Goal: Task Accomplishment & Management: Manage account settings

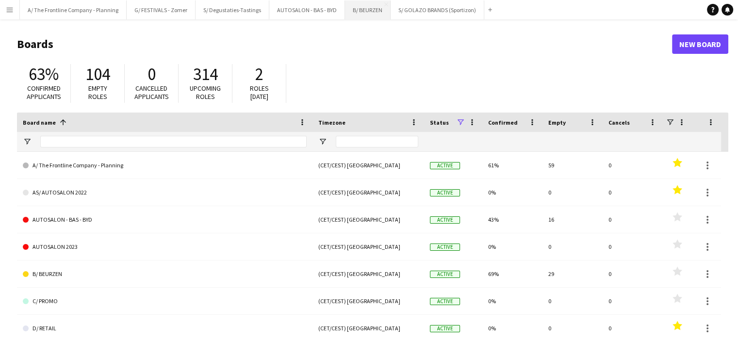
click at [357, 9] on button "B/ BEURZEN Close" at bounding box center [368, 9] width 46 height 19
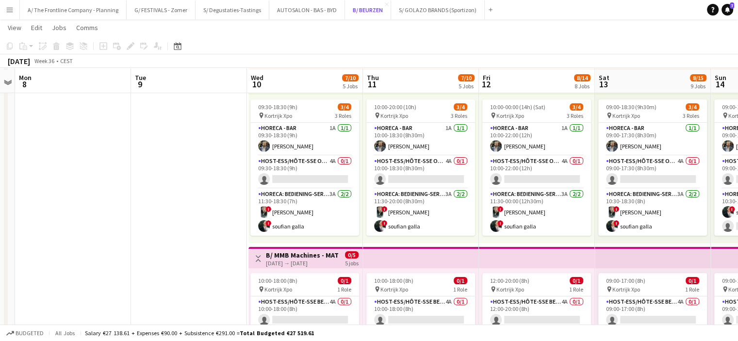
scroll to position [215, 0]
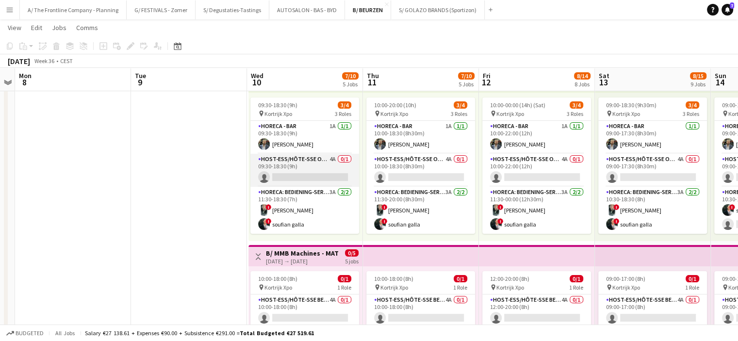
click at [339, 176] on app-card-role "Host-ess/Hôte-sse Onthaal-Accueill 4A 0/1 09:30-18:30 (9h) single-neutral-actio…" at bounding box center [304, 170] width 109 height 33
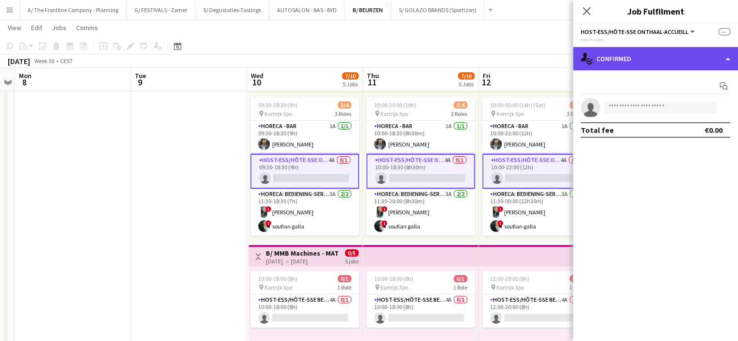
click at [659, 61] on div "single-neutral-actions-check-2 Confirmed" at bounding box center [655, 58] width 165 height 23
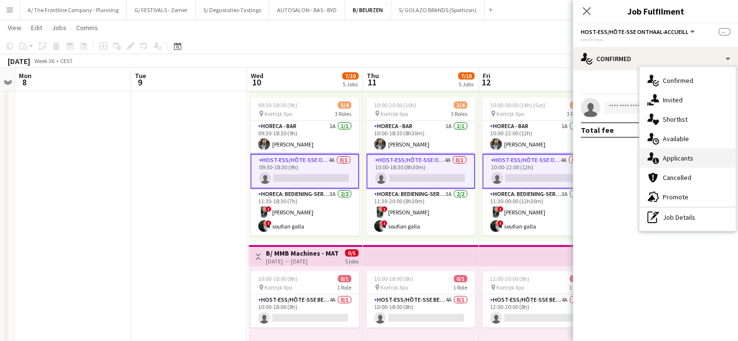
click at [666, 157] on div "single-neutral-actions-information Applicants" at bounding box center [687, 157] width 96 height 19
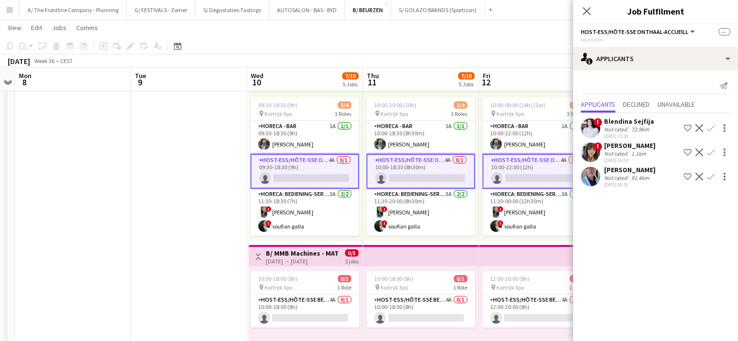
click at [619, 150] on div "Not rated" at bounding box center [616, 153] width 25 height 7
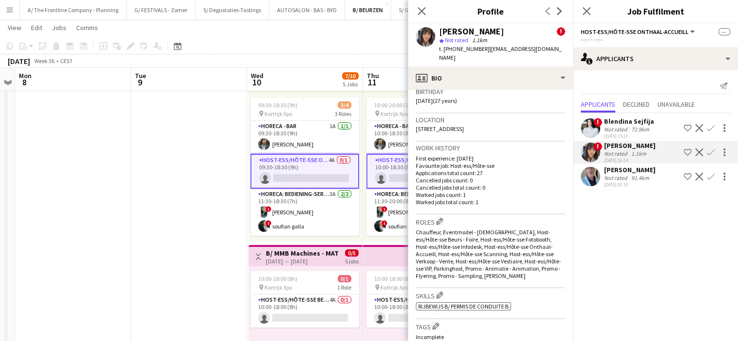
scroll to position [321, 0]
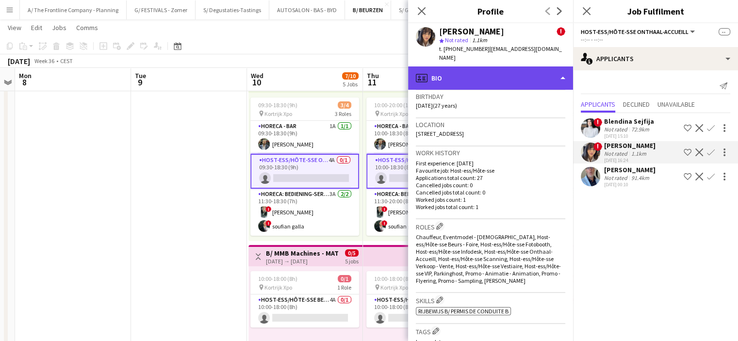
click at [516, 69] on div "profile Bio" at bounding box center [490, 77] width 165 height 23
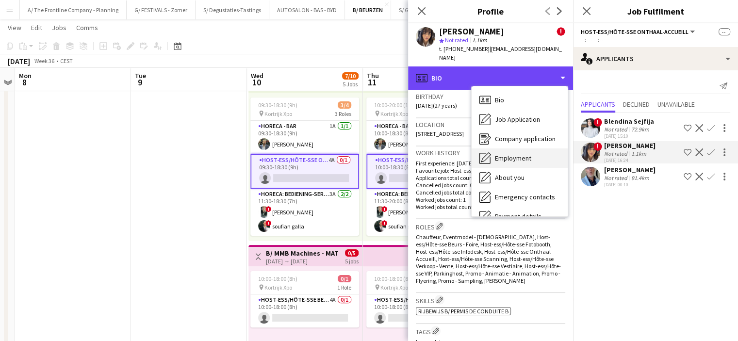
scroll to position [91, 0]
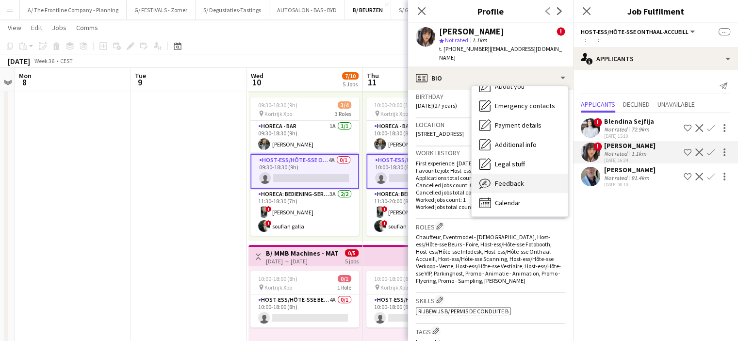
click at [501, 179] on span "Feedback" at bounding box center [509, 183] width 29 height 9
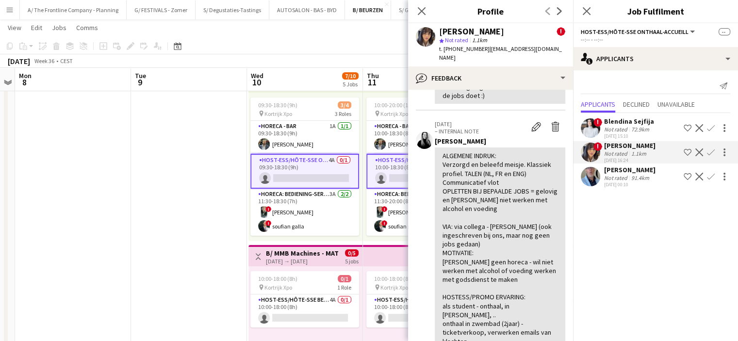
scroll to position [133, 0]
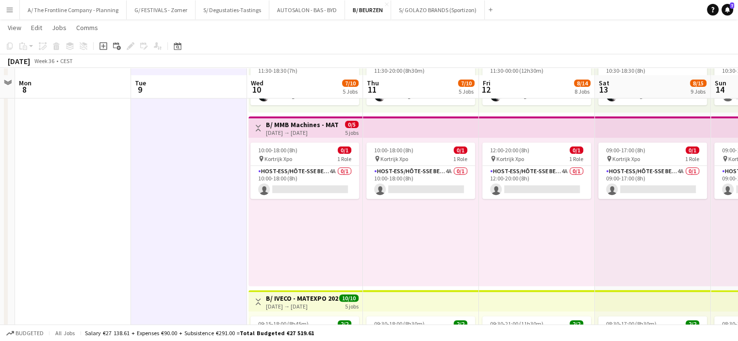
scroll to position [351, 0]
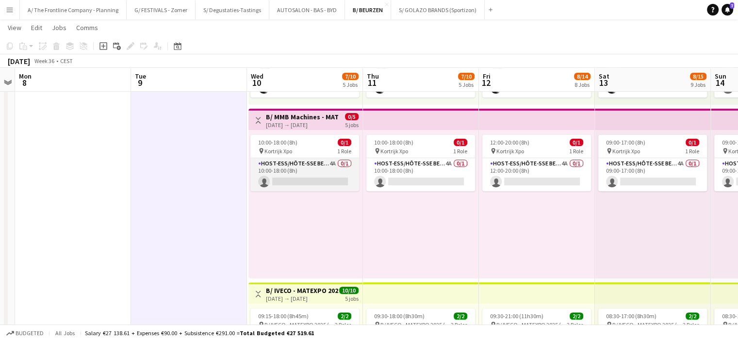
click at [299, 177] on app-card-role "Host-ess/Hôte-sse Beurs - Foire 4A 0/1 10:00-18:00 (8h) single-neutral-actions" at bounding box center [304, 174] width 109 height 33
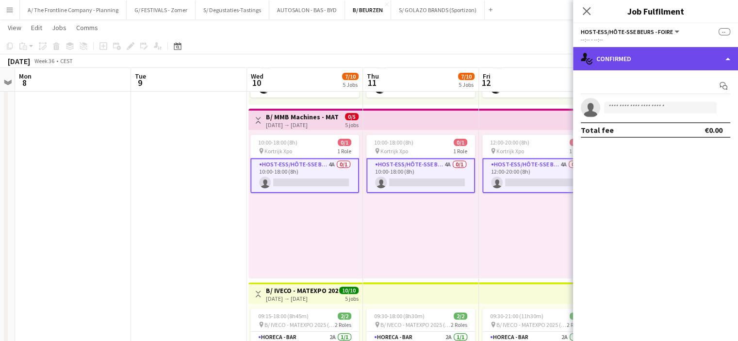
click at [672, 51] on div "single-neutral-actions-check-2 Confirmed" at bounding box center [655, 58] width 165 height 23
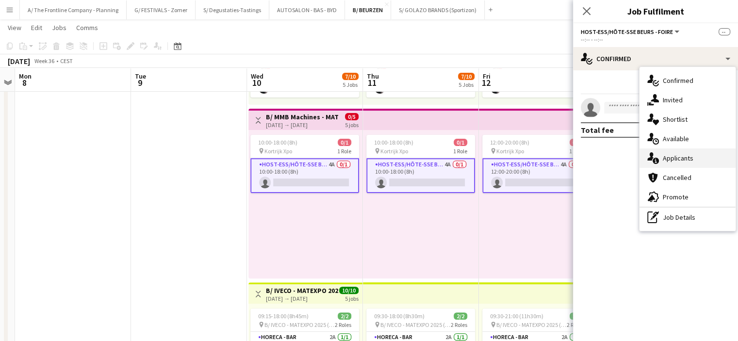
click at [675, 161] on div "single-neutral-actions-information Applicants" at bounding box center [687, 157] width 96 height 19
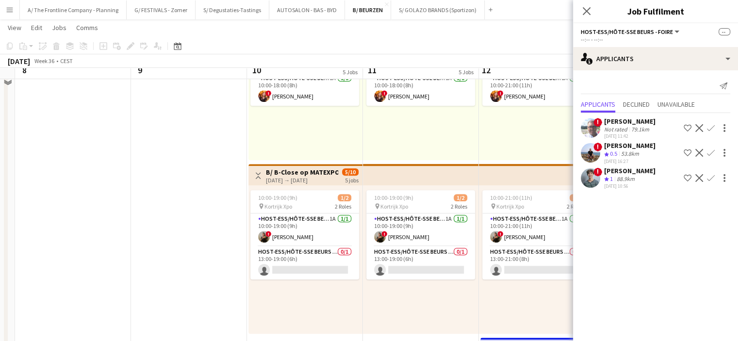
scroll to position [646, 0]
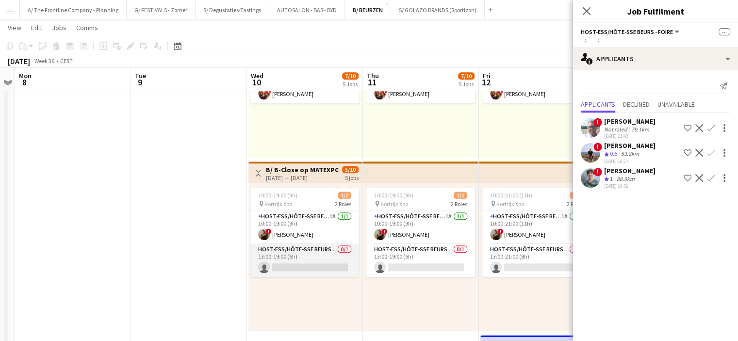
click at [295, 256] on app-card-role "Host-ess/Hôte-sse Beurs - Foire 0/1 13:00-19:00 (6h) single-neutral-actions" at bounding box center [304, 260] width 109 height 33
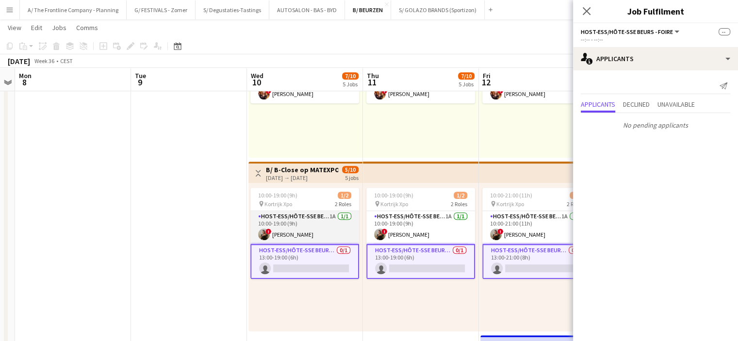
click at [300, 242] on app-card-role "Host-ess/Hôte-sse Beurs - Foire 1A [DATE] 10:00-19:00 (9h) ! [PERSON_NAME]" at bounding box center [304, 227] width 109 height 33
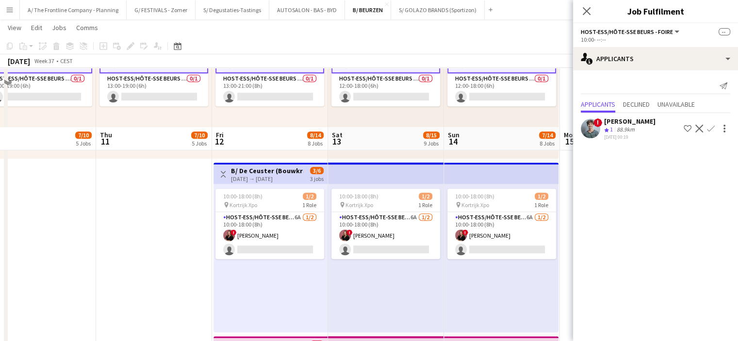
scroll to position [886, 0]
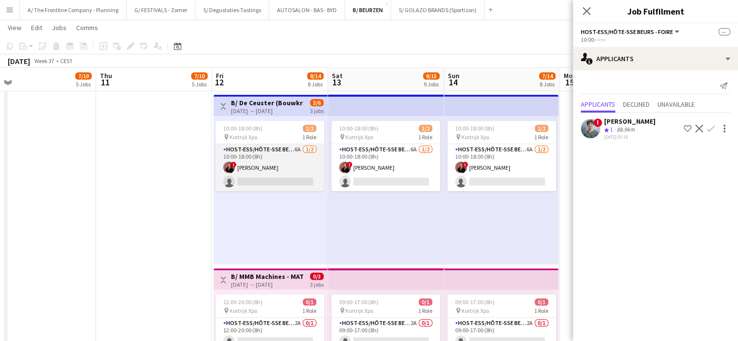
click at [295, 173] on app-card-role "Host-ess/Hôte-sse Beurs - Foire 6A [DATE] 10:00-18:00 (8h) ! [PERSON_NAME] der …" at bounding box center [269, 167] width 109 height 47
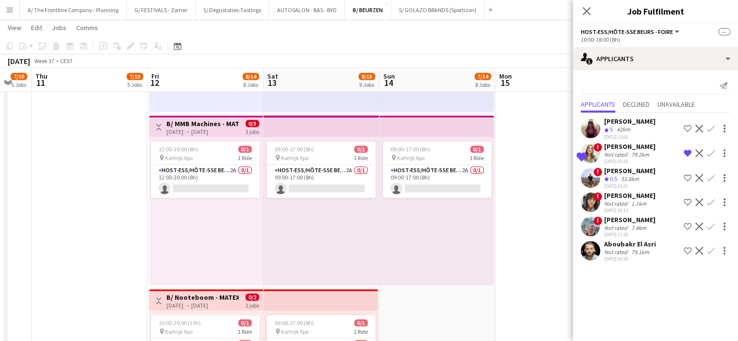
scroll to position [1040, 0]
click at [429, 180] on app-card-role "Host-ess/Hôte-sse Beurs - Foire 2A 0/1 09:00-17:00 (8h) single-neutral-actions" at bounding box center [437, 180] width 109 height 33
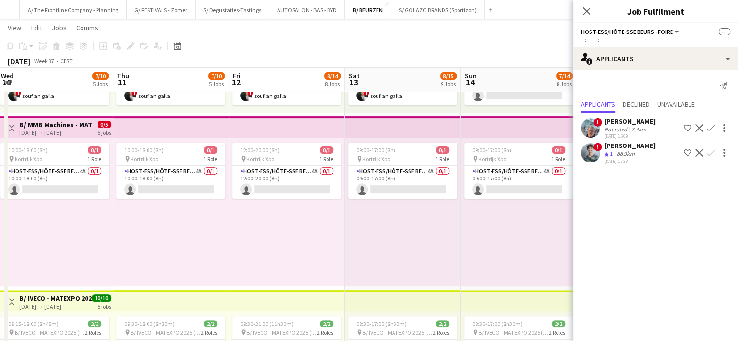
scroll to position [0, 368]
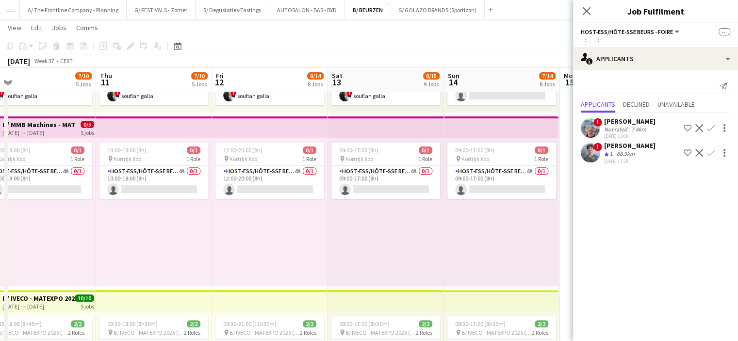
drag, startPoint x: 448, startPoint y: 239, endPoint x: 203, endPoint y: 351, distance: 269.9
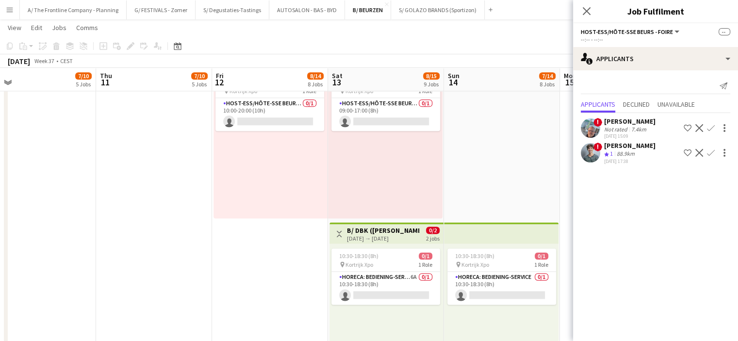
scroll to position [1280, 0]
click at [377, 285] on app-card-role "Horeca: Bediening-Service 6A 0/1 10:30-18:30 (8h) single-neutral-actions" at bounding box center [385, 287] width 109 height 33
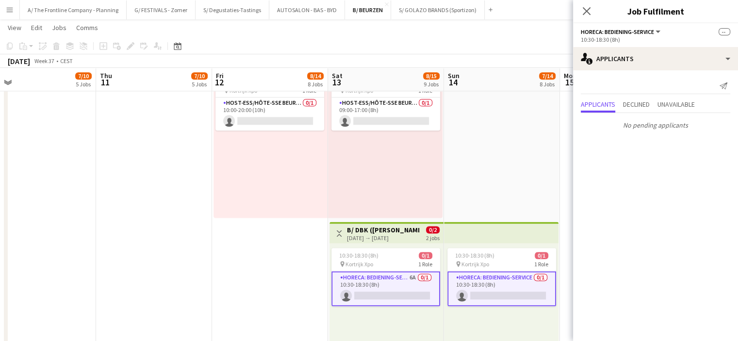
click at [413, 295] on app-card-role "Horeca: Bediening-Service 6A 0/1 10:30-18:30 (8h) single-neutral-actions" at bounding box center [385, 288] width 109 height 35
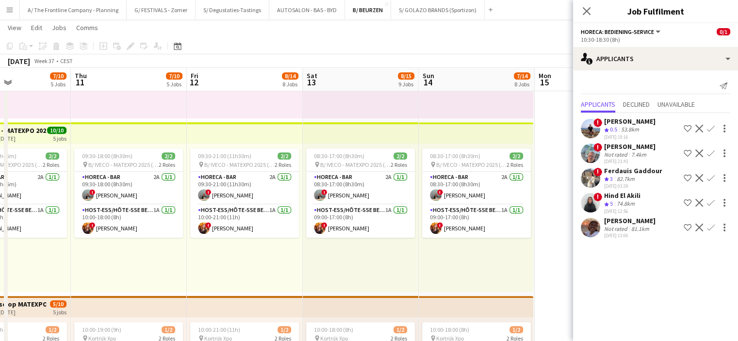
scroll to position [0, 284]
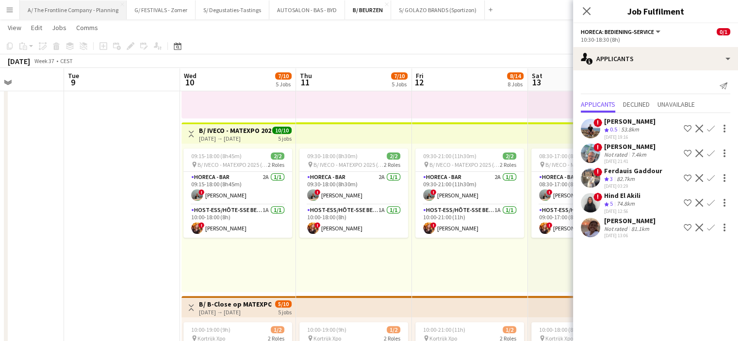
click at [87, 11] on button "A/ The Frontline Company - Planning Close" at bounding box center [73, 9] width 107 height 19
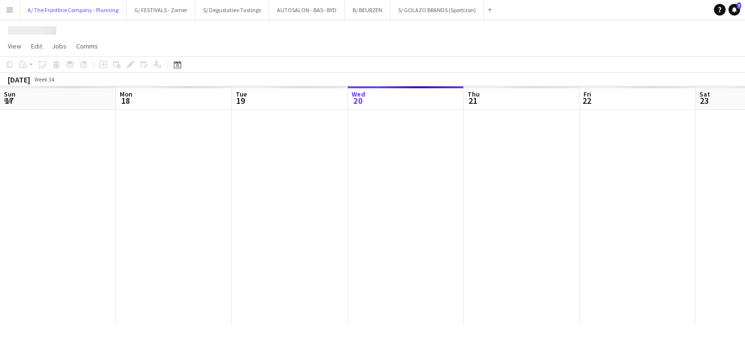
scroll to position [0, 232]
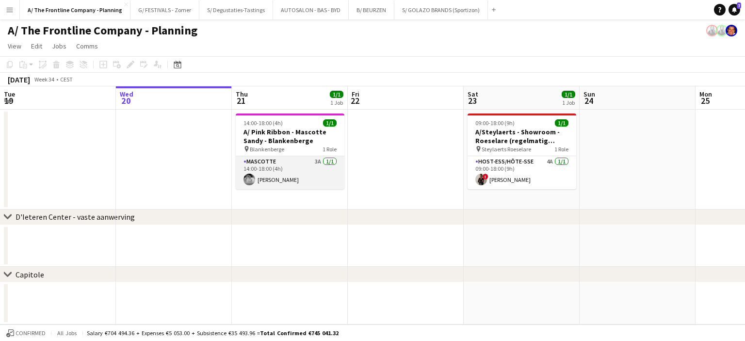
click at [311, 184] on app-card-role "Mascotte 3A [DATE] 14:00-18:00 (4h) [PERSON_NAME]" at bounding box center [290, 172] width 109 height 33
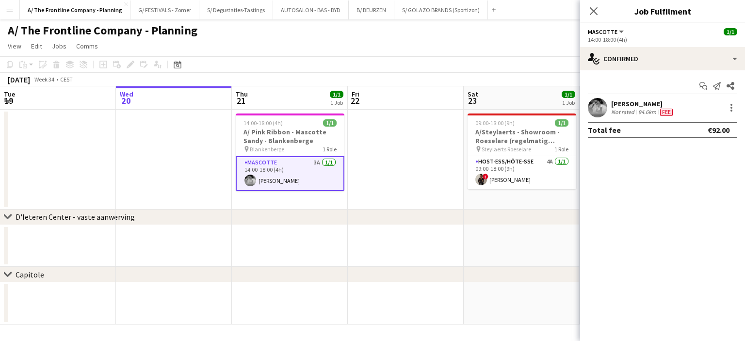
click at [632, 112] on div "Not rated" at bounding box center [623, 112] width 25 height 8
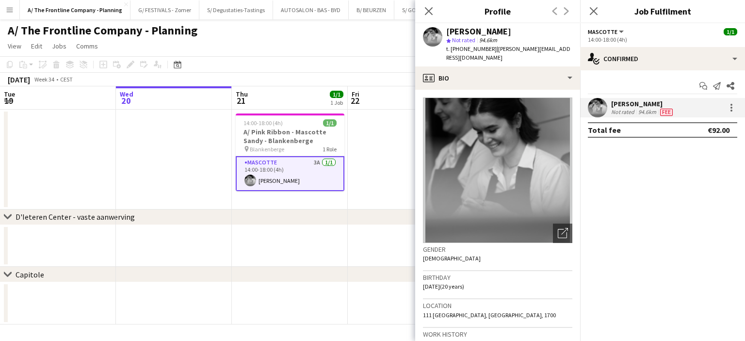
click at [376, 269] on div "chevron-right [GEOGRAPHIC_DATA]" at bounding box center [372, 275] width 745 height 16
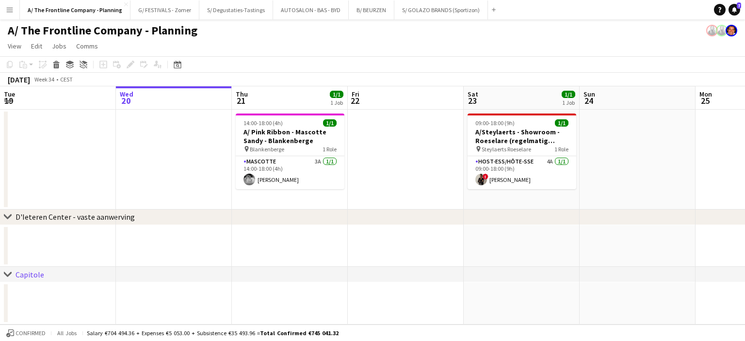
click at [376, 269] on div "chevron-right [GEOGRAPHIC_DATA]" at bounding box center [372, 275] width 745 height 16
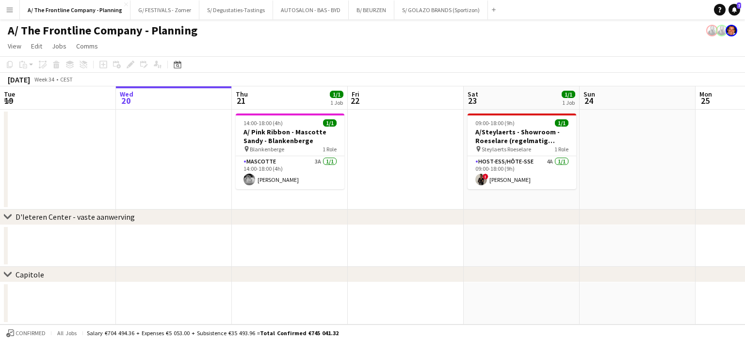
scroll to position [0, 232]
drag, startPoint x: 597, startPoint y: 247, endPoint x: 633, endPoint y: 169, distance: 85.5
click at [633, 169] on app-date-cell at bounding box center [638, 160] width 116 height 100
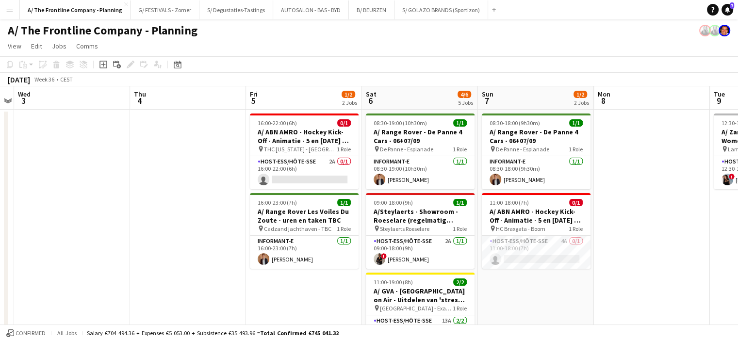
scroll to position [0, 456]
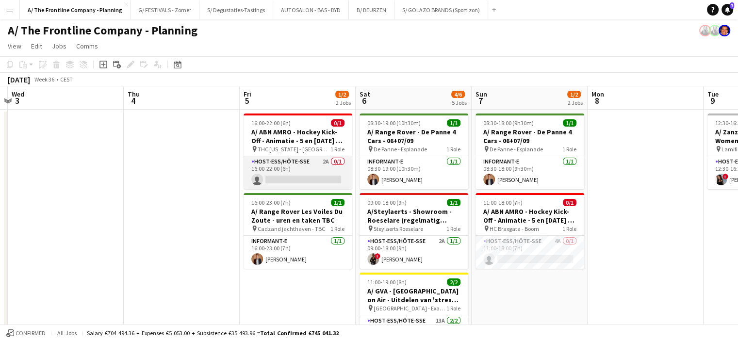
click at [326, 173] on app-card-role "Host-ess/Hôte-sse 2A 0/1 16:00-22:00 (6h) single-neutral-actions" at bounding box center [298, 172] width 109 height 33
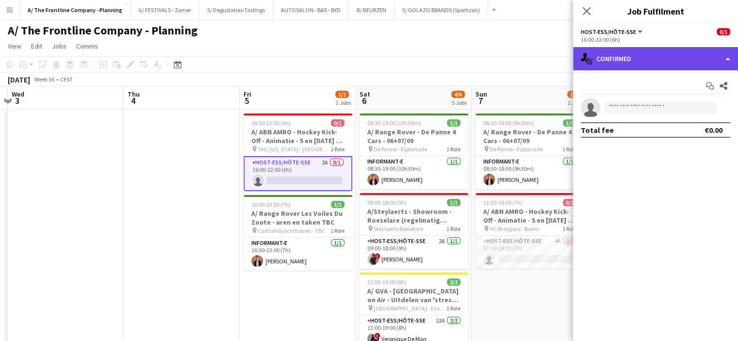
click at [613, 54] on div "single-neutral-actions-check-2 Confirmed" at bounding box center [655, 58] width 165 height 23
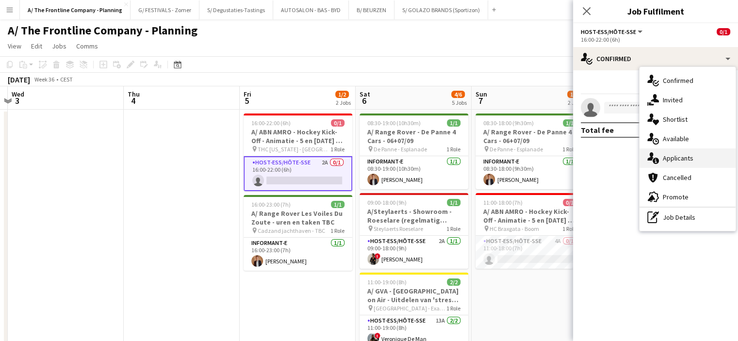
click at [684, 157] on div "single-neutral-actions-information Applicants" at bounding box center [687, 157] width 96 height 19
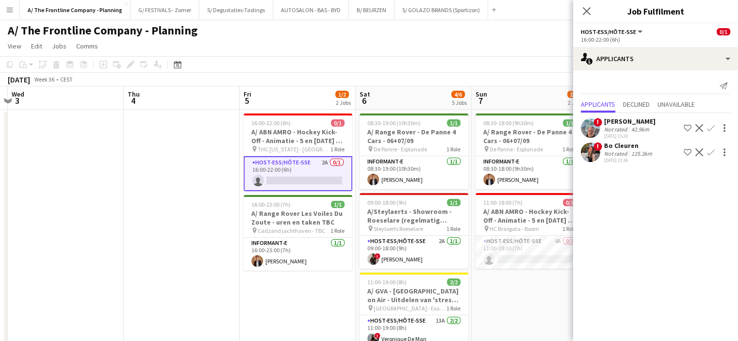
click at [625, 157] on div "[DATE] 22:46" at bounding box center [629, 160] width 50 height 6
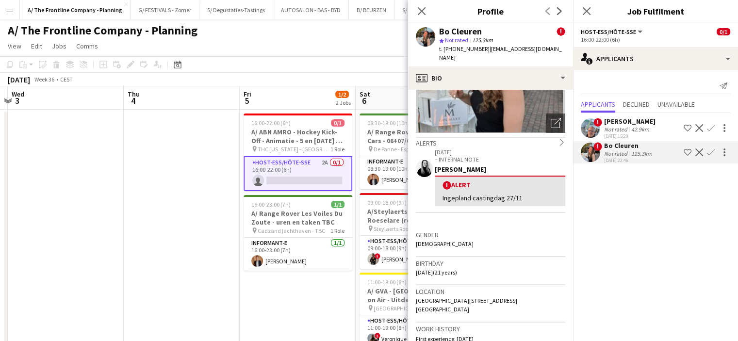
scroll to position [111, 0]
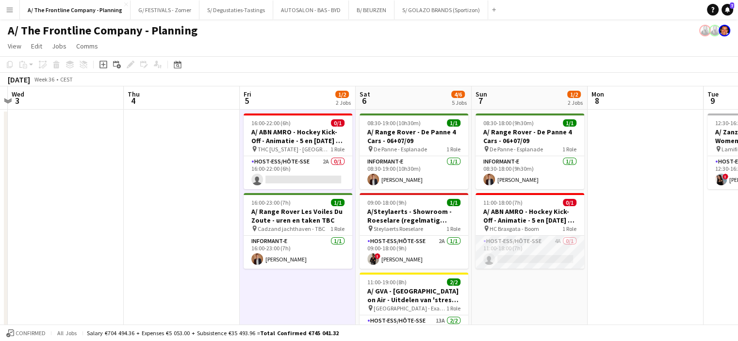
click at [507, 247] on app-card-role "Host-ess/Hôte-sse 4A 0/1 11:00-18:00 (7h) single-neutral-actions" at bounding box center [529, 252] width 109 height 33
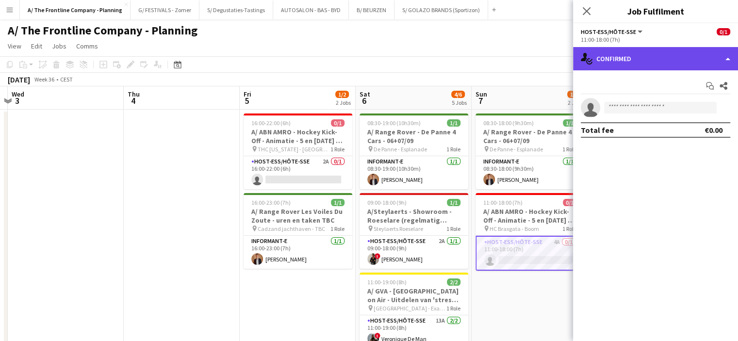
click at [645, 54] on div "single-neutral-actions-check-2 Confirmed" at bounding box center [655, 58] width 165 height 23
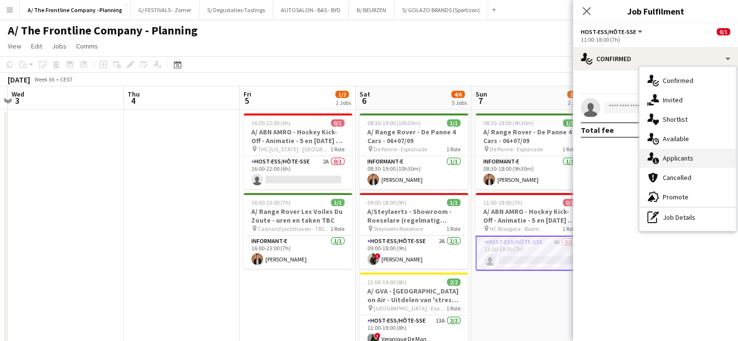
click at [666, 158] on div "single-neutral-actions-information Applicants" at bounding box center [687, 157] width 96 height 19
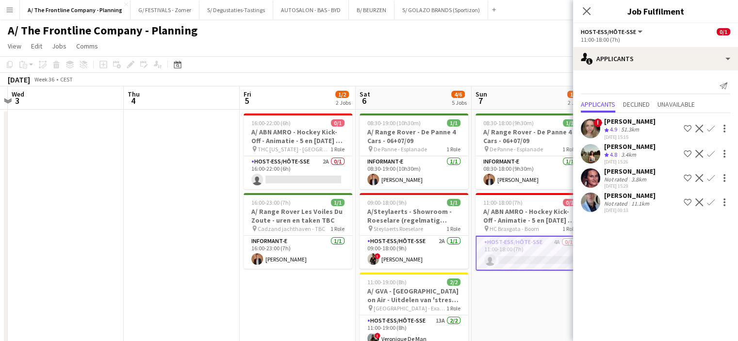
click at [633, 178] on div "3.8km" at bounding box center [638, 179] width 19 height 7
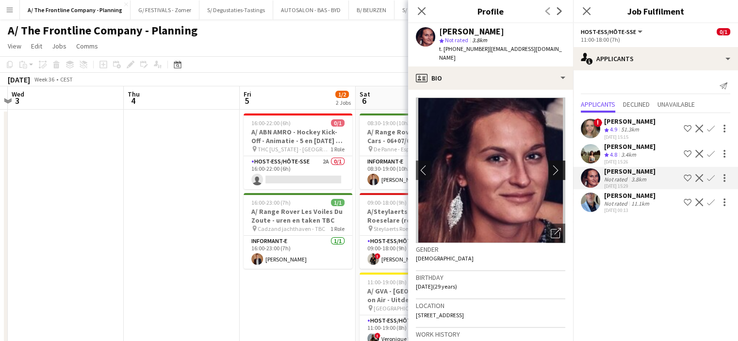
click at [551, 165] on app-icon "chevron-right" at bounding box center [558, 170] width 15 height 10
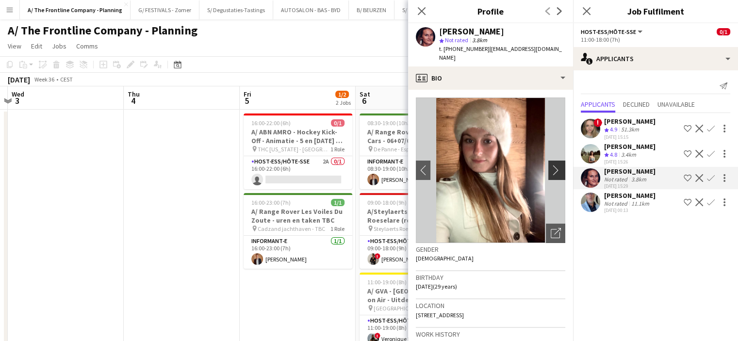
click at [551, 165] on app-icon "chevron-right" at bounding box center [558, 170] width 15 height 10
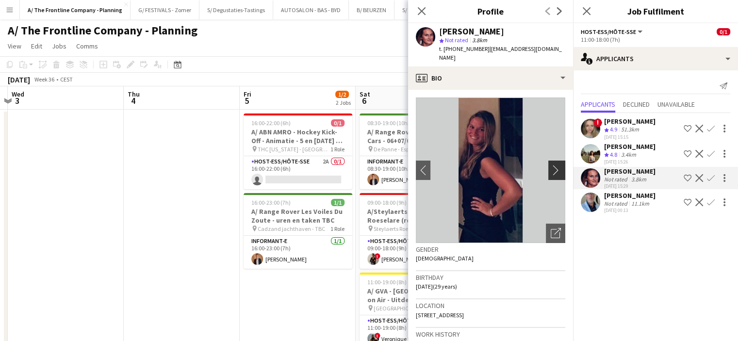
click at [551, 165] on app-icon "chevron-right" at bounding box center [558, 170] width 15 height 10
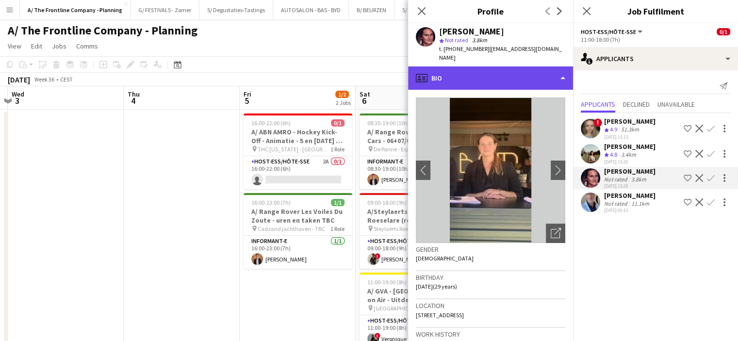
click at [492, 73] on div "profile Bio" at bounding box center [490, 77] width 165 height 23
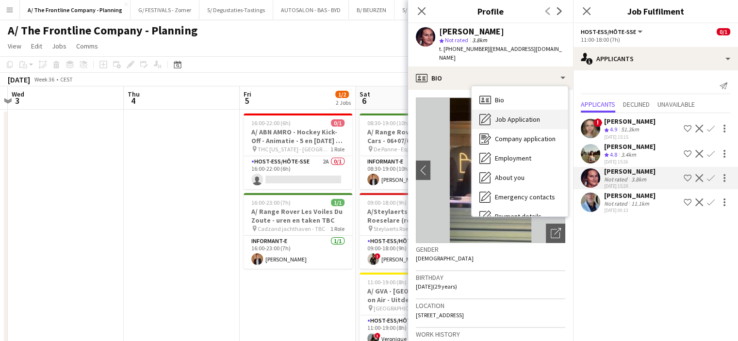
click at [492, 112] on div "Job Application Job Application" at bounding box center [520, 119] width 96 height 19
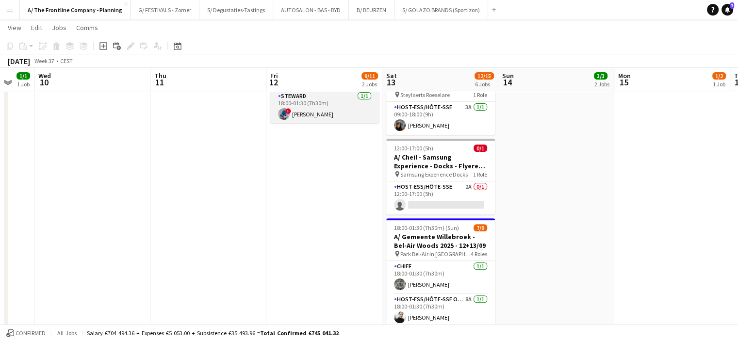
scroll to position [308, 0]
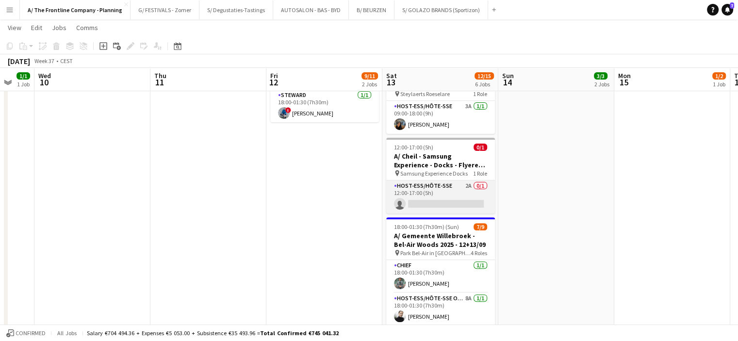
click at [423, 181] on app-card-role "Host-ess/Hôte-sse 2A 0/1 12:00-17:00 (5h) single-neutral-actions" at bounding box center [440, 196] width 109 height 33
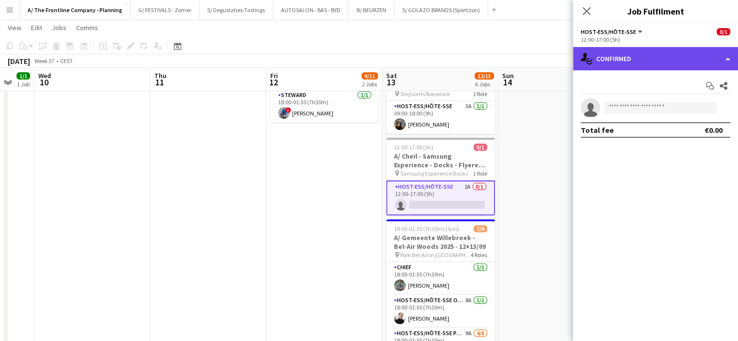
click at [626, 58] on div "single-neutral-actions-check-2 Confirmed" at bounding box center [655, 58] width 165 height 23
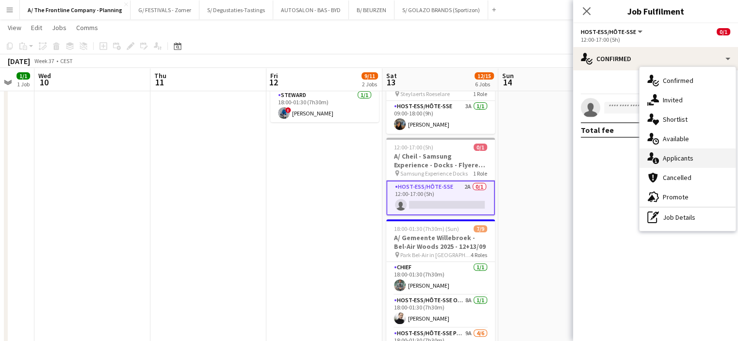
click at [667, 162] on div "single-neutral-actions-information Applicants" at bounding box center [687, 157] width 96 height 19
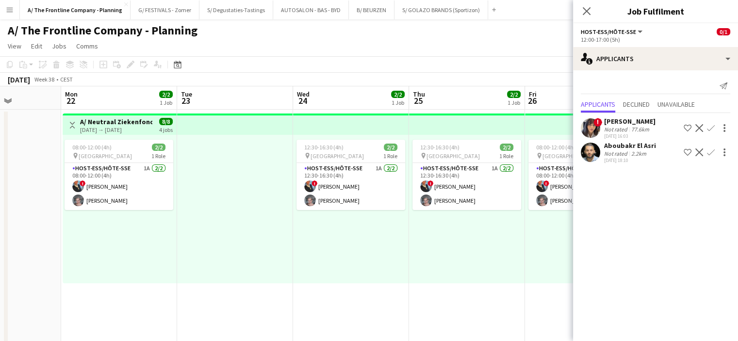
scroll to position [0, 287]
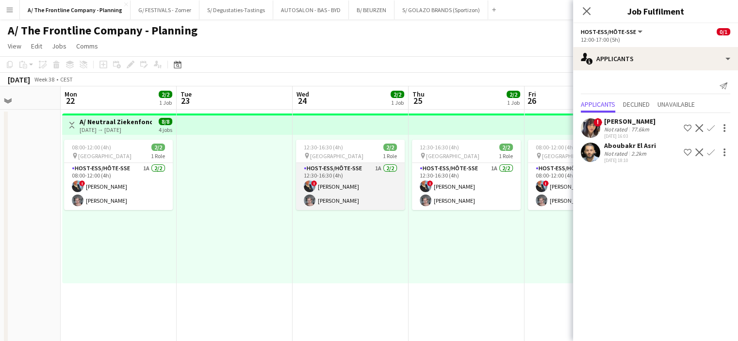
click at [346, 202] on app-card-role "Host-ess/Hôte-sse 1A [DATE] 12:30-16:30 (4h) ! [PERSON_NAME] [PERSON_NAME]" at bounding box center [350, 186] width 109 height 47
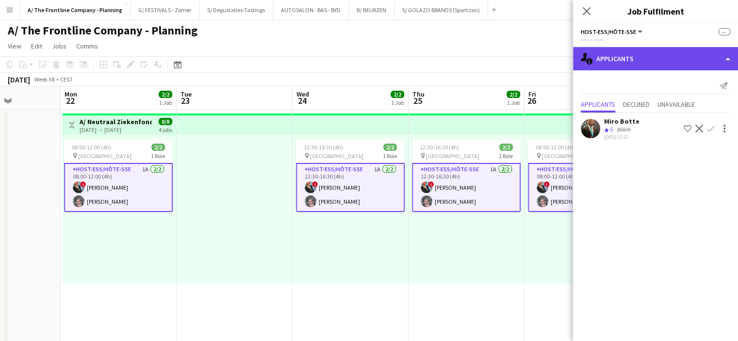
click at [638, 60] on div "single-neutral-actions-information Applicants" at bounding box center [655, 58] width 165 height 23
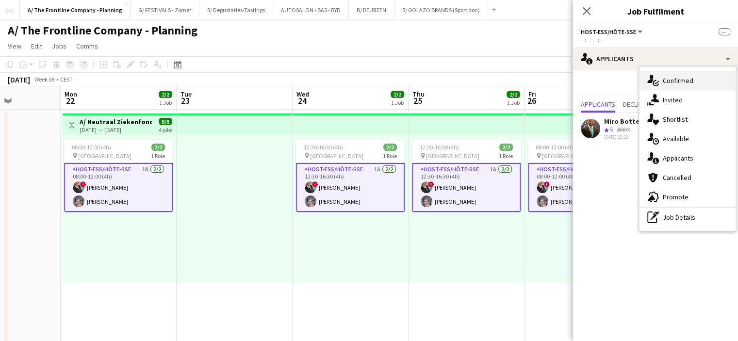
click at [661, 82] on div "single-neutral-actions-check-2 Confirmed" at bounding box center [687, 80] width 96 height 19
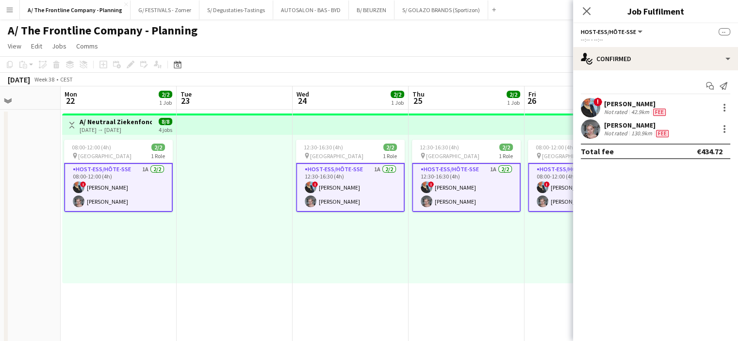
click at [623, 133] on div "Not rated" at bounding box center [616, 134] width 25 height 8
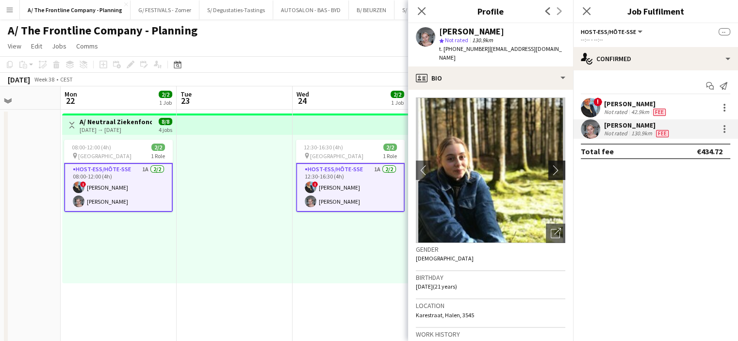
click at [551, 165] on app-icon "chevron-right" at bounding box center [558, 170] width 15 height 10
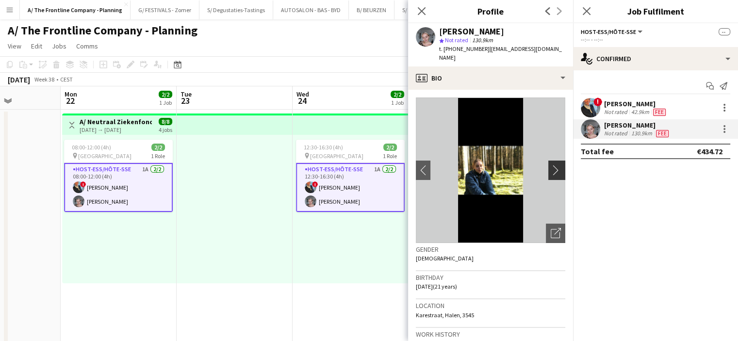
click at [551, 165] on app-icon "chevron-right" at bounding box center [558, 170] width 15 height 10
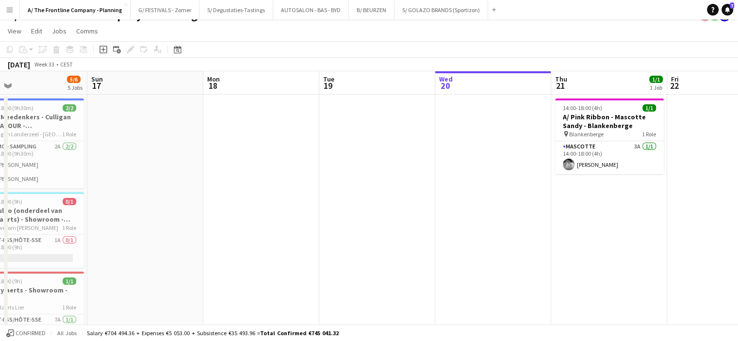
scroll to position [0, 377]
click at [297, 6] on button "AUTOSALON - BAS - BYD Close" at bounding box center [311, 9] width 76 height 19
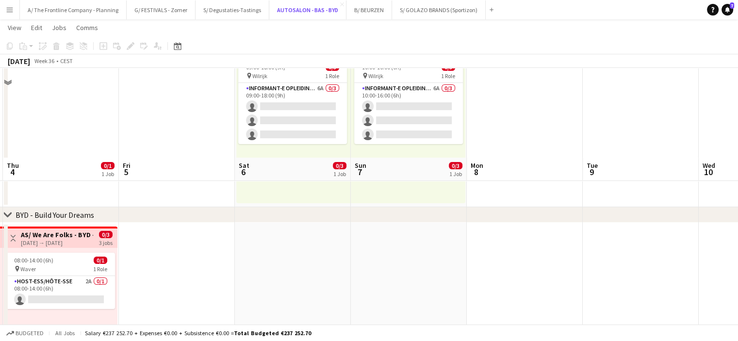
scroll to position [78, 0]
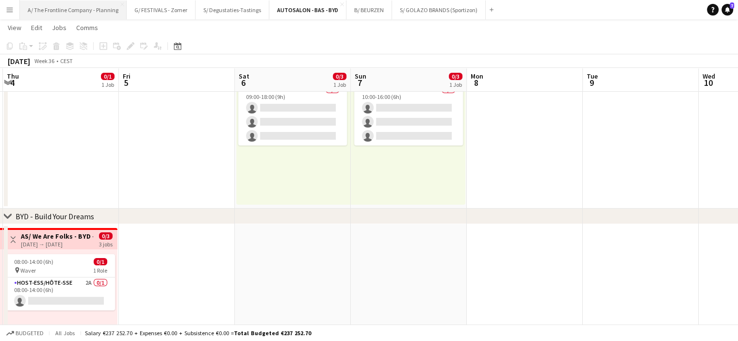
click at [97, 9] on button "A/ The Frontline Company - Planning Close" at bounding box center [73, 9] width 107 height 19
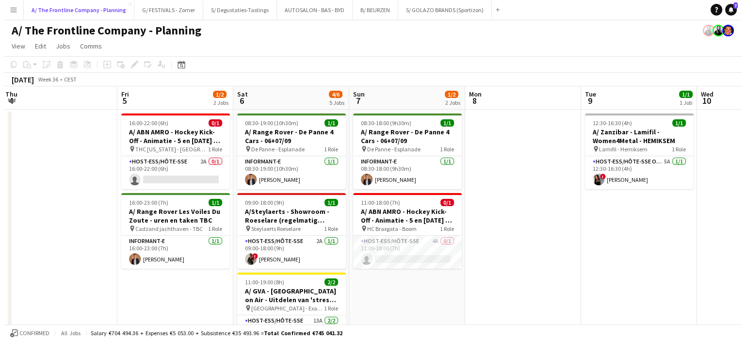
scroll to position [0, 241]
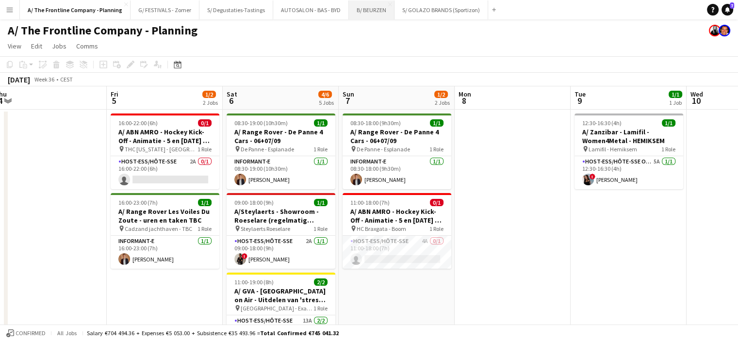
click at [354, 11] on button "B/ BEURZEN Close" at bounding box center [372, 9] width 46 height 19
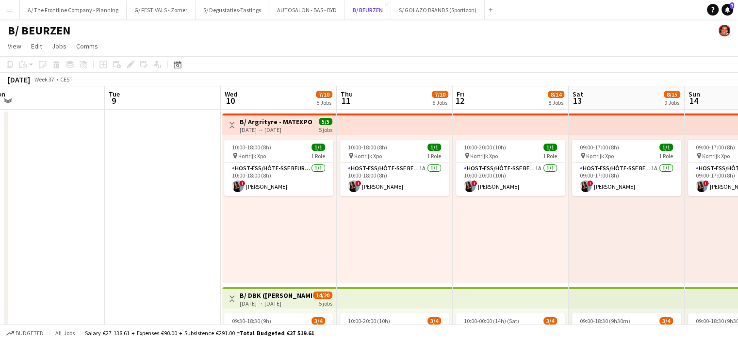
scroll to position [0, 359]
click at [279, 186] on app-card-role "Host-ess/Hôte-sse Beurs - Foire [DATE] 10:00-18:00 (8h) ! [PERSON_NAME]" at bounding box center [278, 179] width 109 height 33
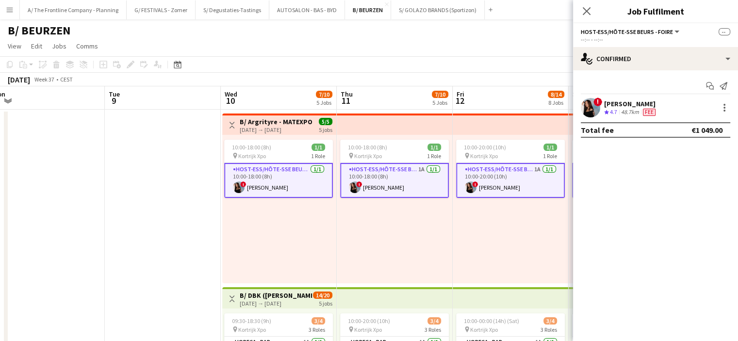
click at [619, 105] on div "[PERSON_NAME]" at bounding box center [630, 103] width 53 height 9
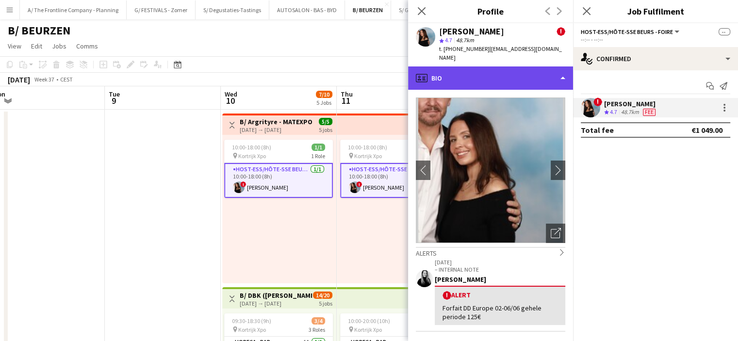
click at [514, 69] on div "profile Bio" at bounding box center [490, 77] width 165 height 23
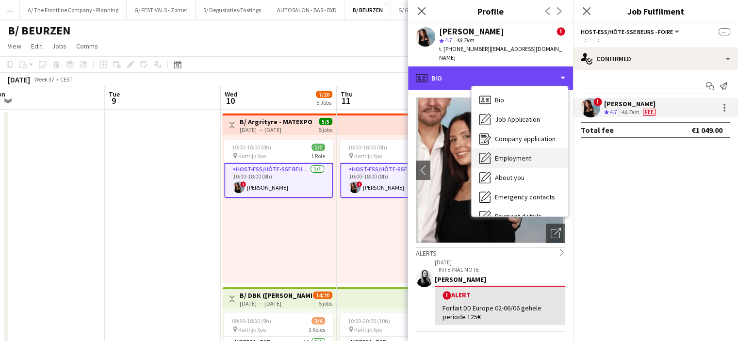
scroll to position [91, 0]
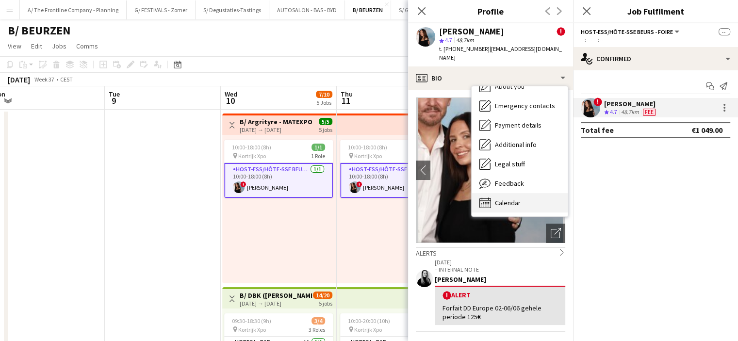
click at [504, 198] on span "Calendar" at bounding box center [508, 202] width 26 height 9
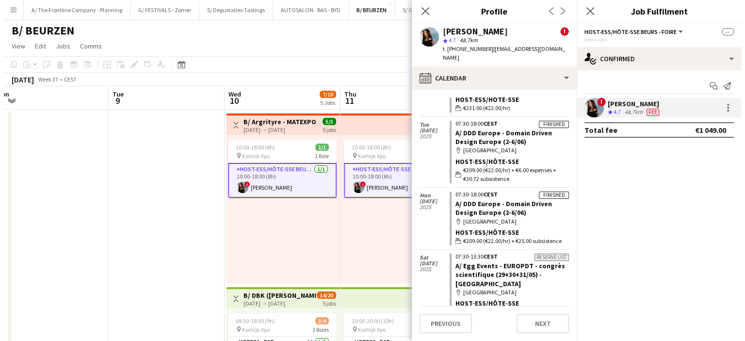
scroll to position [2064, 0]
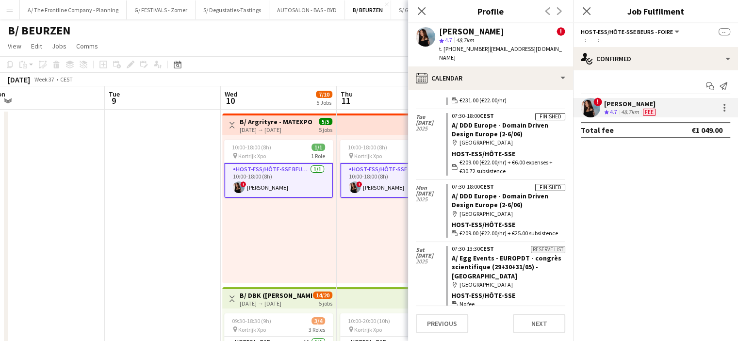
drag, startPoint x: 12, startPoint y: 15, endPoint x: 7, endPoint y: 5, distance: 10.4
click at [7, 5] on button "Menu" at bounding box center [9, 9] width 19 height 19
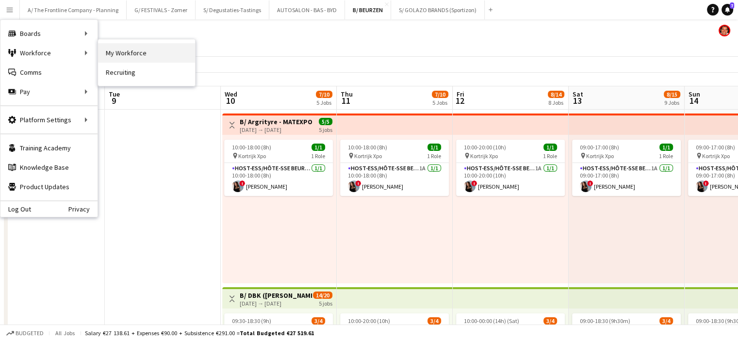
click at [113, 51] on link "My Workforce" at bounding box center [146, 52] width 97 height 19
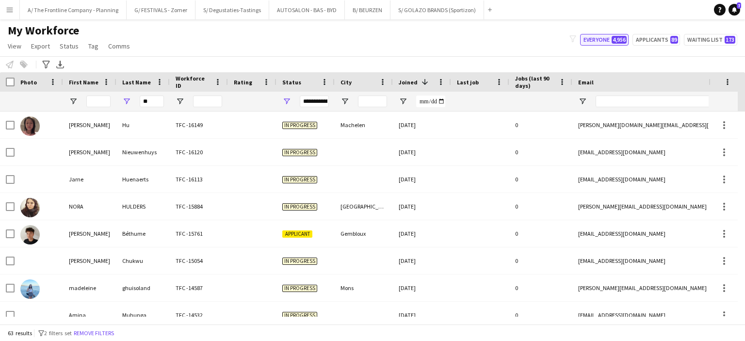
click at [602, 40] on button "Everyone 4,956" at bounding box center [604, 40] width 49 height 12
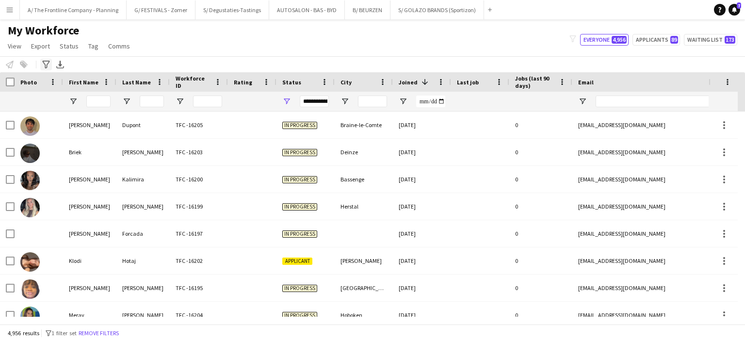
click at [46, 61] on icon at bounding box center [45, 65] width 7 height 8
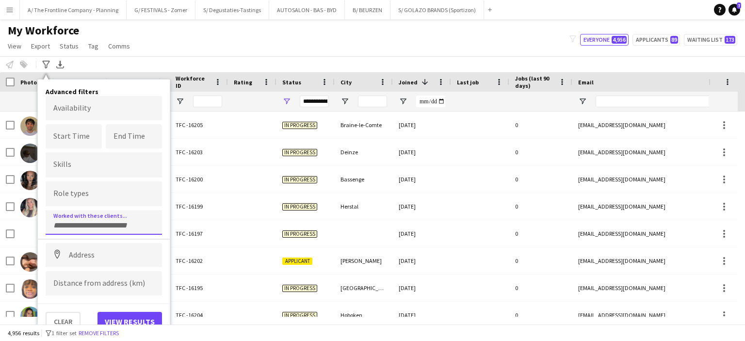
click at [91, 224] on input "Type to search clients..." at bounding box center [103, 225] width 101 height 9
type input "***"
click at [74, 251] on div "Agrityre" at bounding box center [104, 249] width 116 height 23
click at [126, 319] on button "View results" at bounding box center [130, 321] width 65 height 19
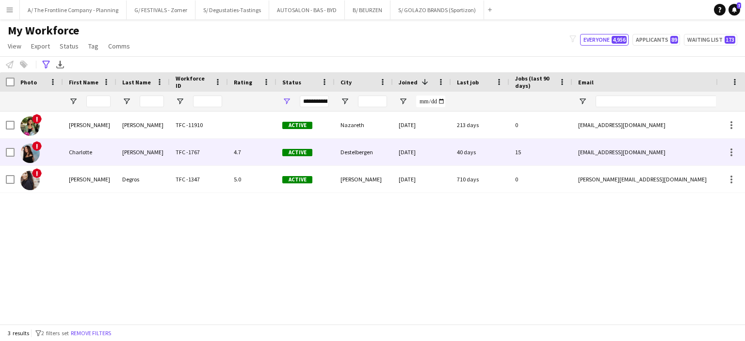
click at [85, 152] on div "Charlotte" at bounding box center [89, 152] width 53 height 27
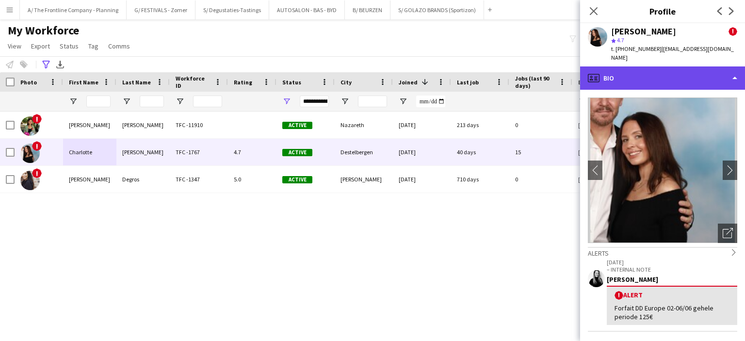
click at [651, 71] on div "profile Bio" at bounding box center [662, 77] width 165 height 23
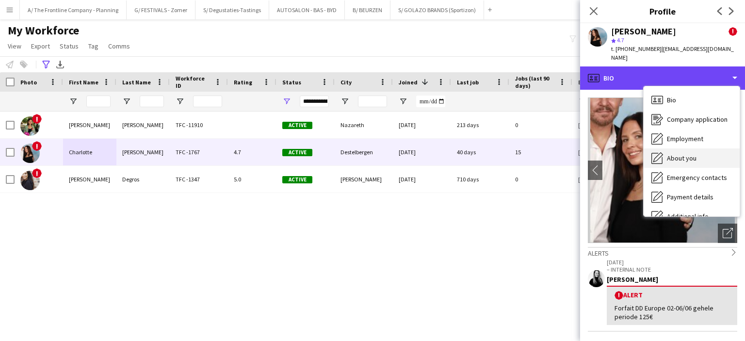
scroll to position [72, 0]
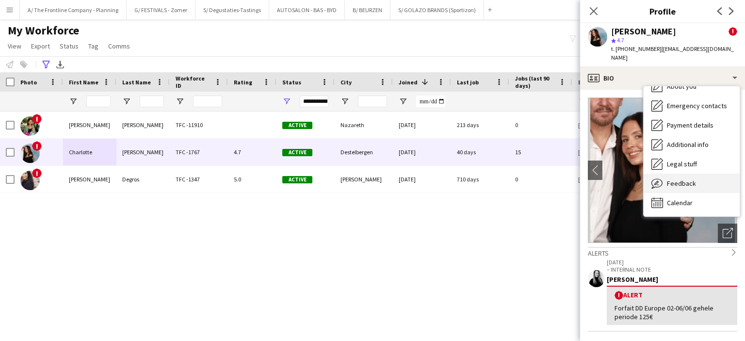
click at [678, 179] on span "Feedback" at bounding box center [681, 183] width 29 height 9
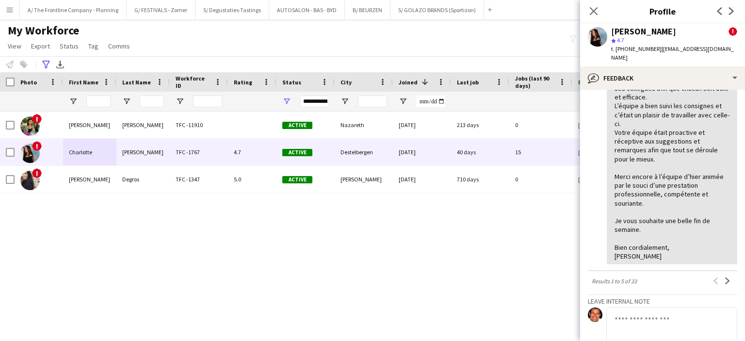
scroll to position [677, 0]
click at [724, 276] on app-icon "Next" at bounding box center [727, 279] width 7 height 7
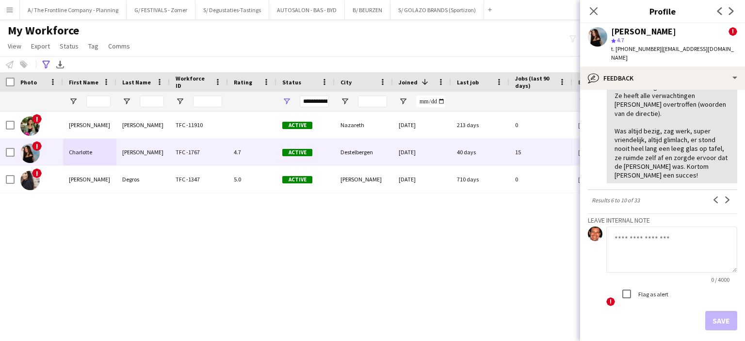
scroll to position [694, 0]
click at [724, 196] on app-icon "Next" at bounding box center [727, 199] width 7 height 7
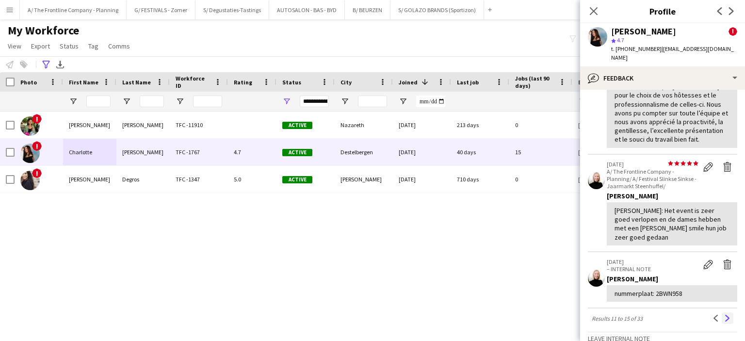
scroll to position [340, 0]
click at [722, 155] on app-crew-profile-feedback-item "star star star star star star star star star star [DATE] A/ The Frontline Compa…" at bounding box center [662, 204] width 149 height 98
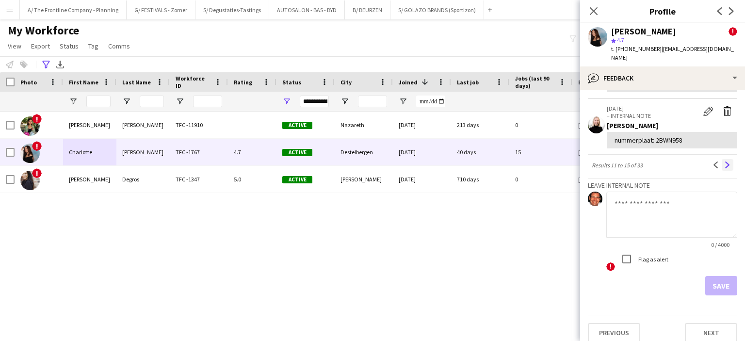
scroll to position [496, 0]
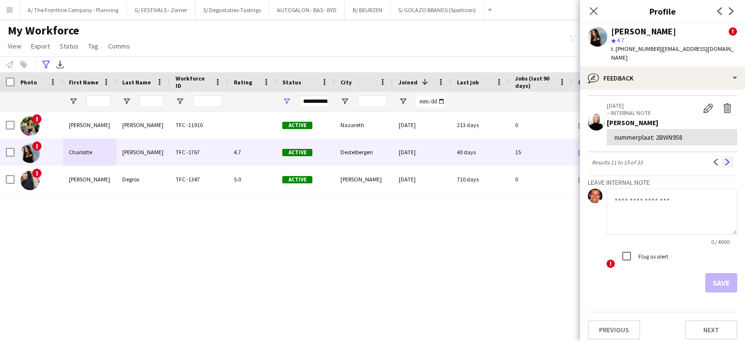
click at [724, 163] on app-icon "Next" at bounding box center [727, 162] width 7 height 7
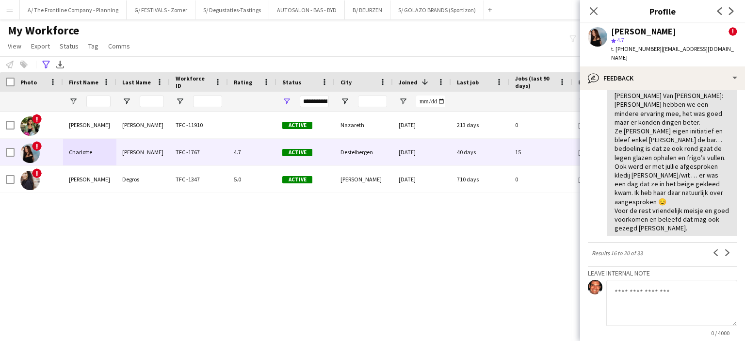
scroll to position [525, 0]
click at [722, 248] on button "Next" at bounding box center [728, 252] width 12 height 12
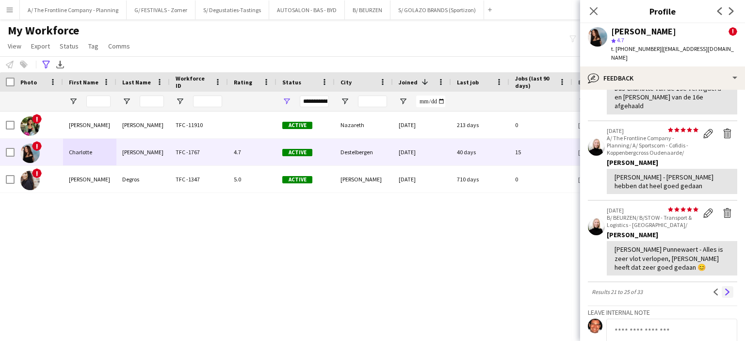
scroll to position [549, 0]
click at [724, 288] on app-icon "Next" at bounding box center [727, 291] width 7 height 7
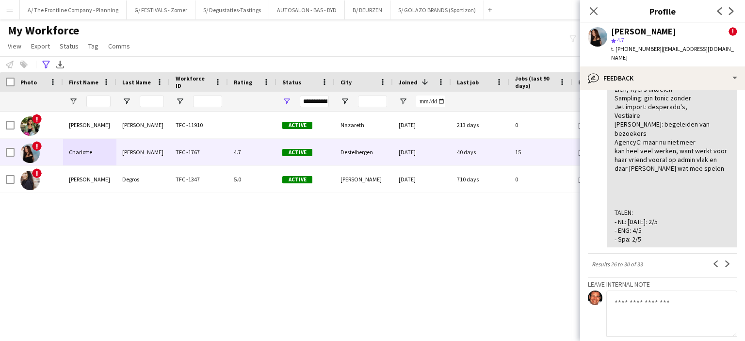
scroll to position [498, 0]
click at [713, 267] on app-icon "Previous" at bounding box center [716, 263] width 7 height 7
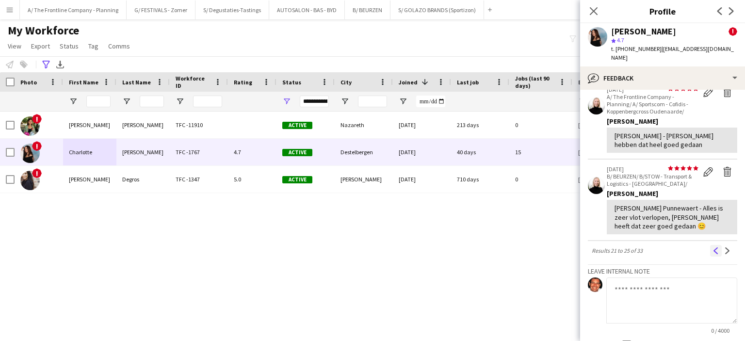
scroll to position [591, 0]
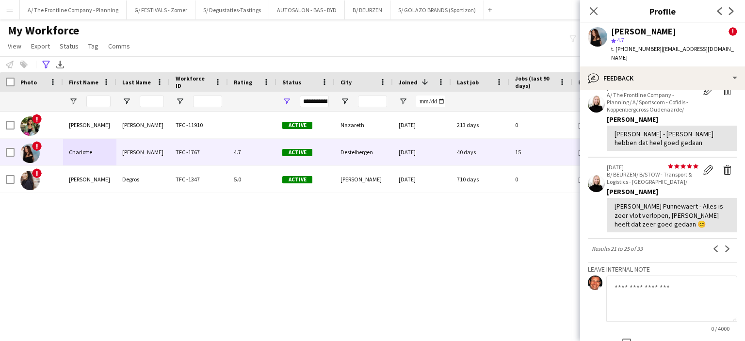
click at [345, 249] on div "! [PERSON_NAME] TFC -11910 Active [GEOGRAPHIC_DATA] [DATE] 213 days 0 [EMAIL_AD…" at bounding box center [358, 214] width 716 height 205
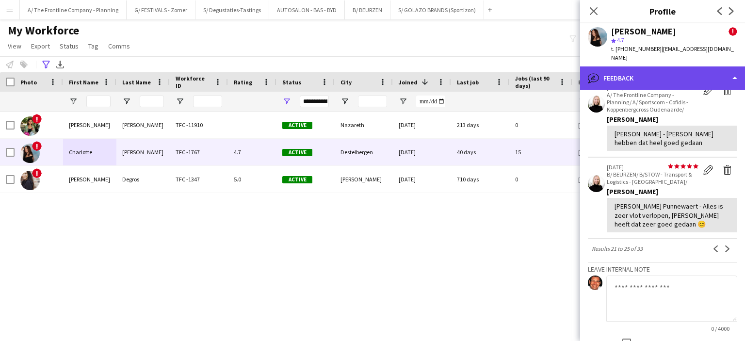
click at [677, 66] on div "bubble-pencil Feedback" at bounding box center [662, 77] width 165 height 23
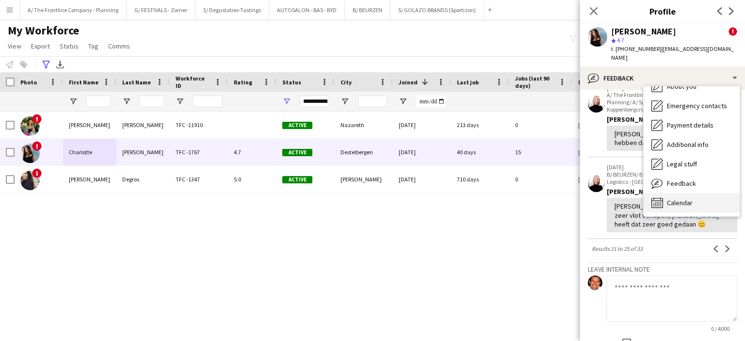
click at [681, 198] on span "Calendar" at bounding box center [680, 202] width 26 height 9
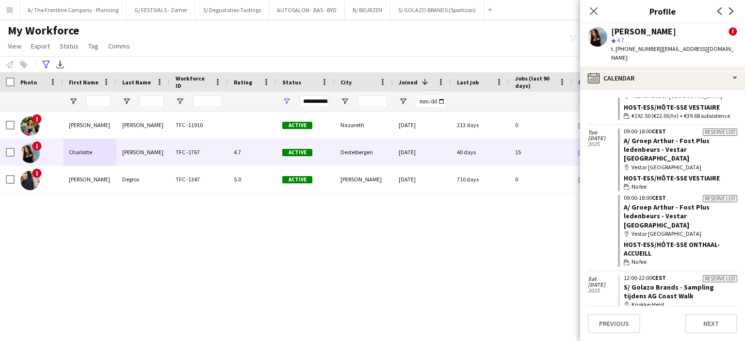
scroll to position [3037, 0]
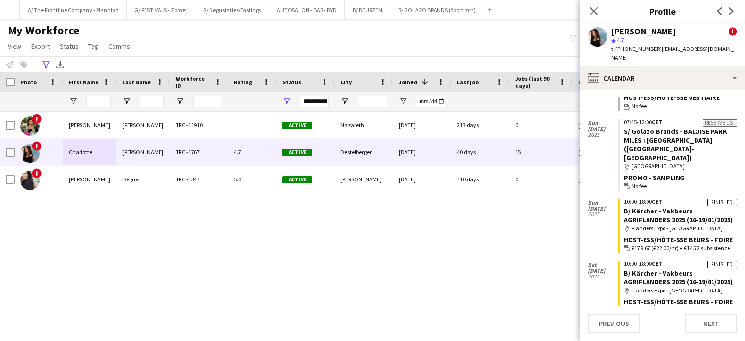
drag, startPoint x: 681, startPoint y: 194, endPoint x: 683, endPoint y: 174, distance: 19.5
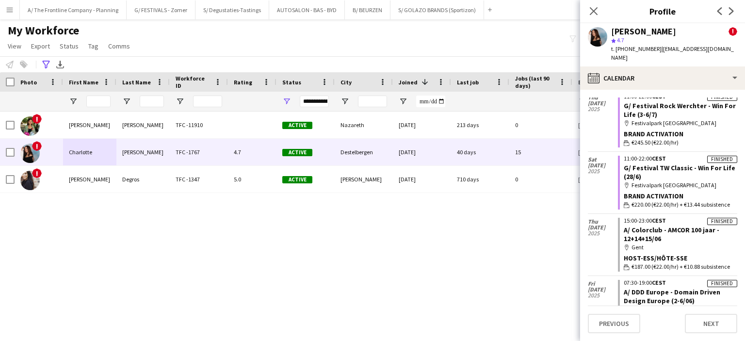
scroll to position [1695, 0]
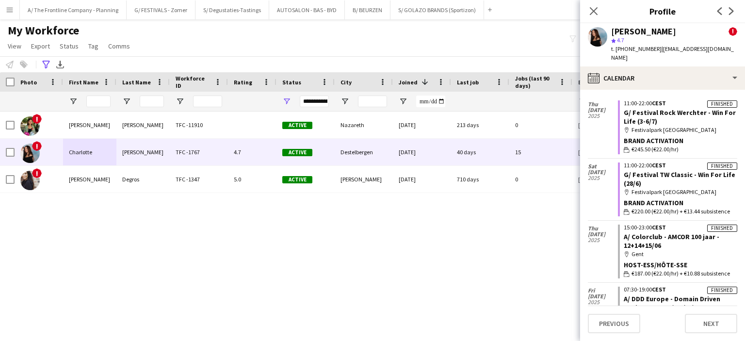
click at [471, 211] on div "! [PERSON_NAME] TFC -11910 Active [GEOGRAPHIC_DATA] [DATE] 213 days 0 [EMAIL_AD…" at bounding box center [358, 214] width 716 height 205
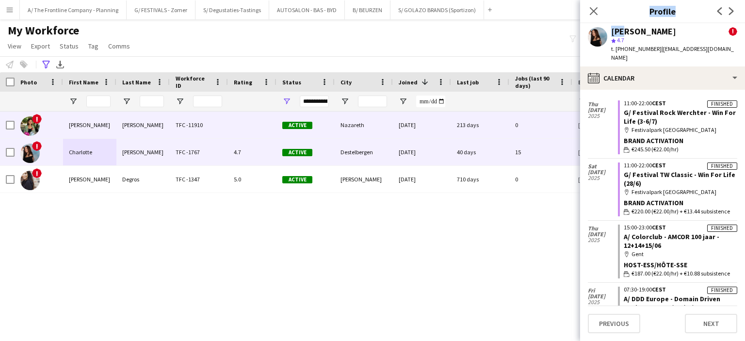
drag, startPoint x: 621, startPoint y: 32, endPoint x: 219, endPoint y: 163, distance: 422.6
click at [219, 163] on body "Menu Boards Boards Boards All jobs Status Workforce Workforce My Workforce Recr…" at bounding box center [372, 170] width 745 height 341
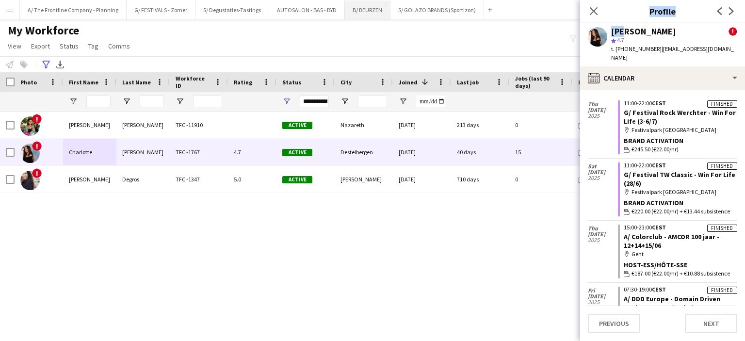
click at [369, 8] on button "B/ BEURZEN Close" at bounding box center [368, 9] width 46 height 19
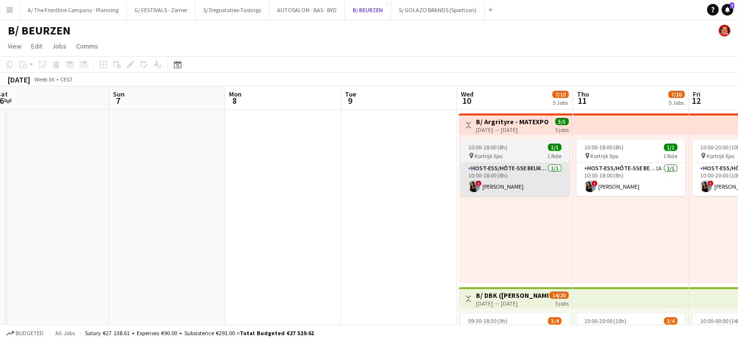
scroll to position [0, 355]
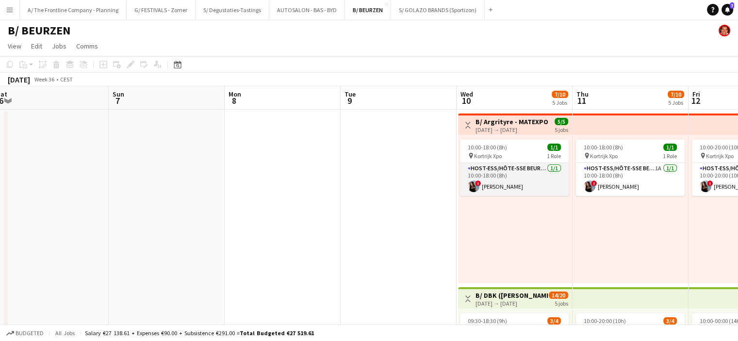
click at [470, 177] on app-card-role "Host-ess/Hôte-sse Beurs - Foire [DATE] 10:00-18:00 (8h) ! [PERSON_NAME]" at bounding box center [514, 179] width 109 height 33
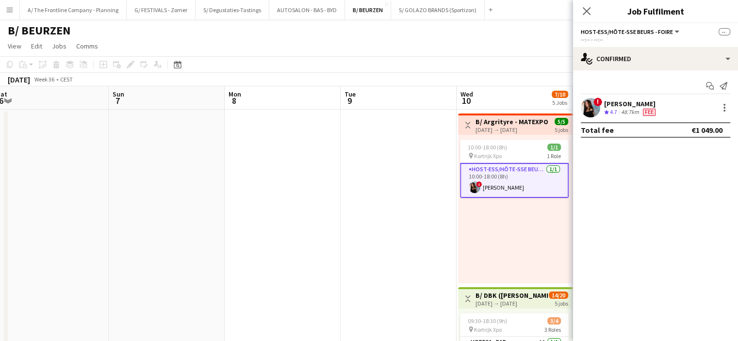
click at [640, 110] on div "48.7km" at bounding box center [630, 112] width 22 height 8
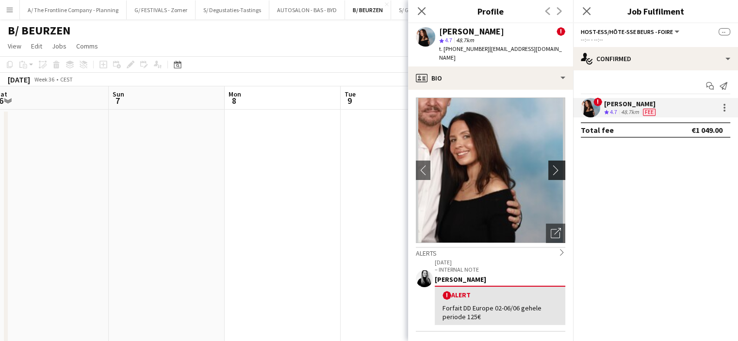
click at [548, 167] on button "chevron-right" at bounding box center [557, 170] width 19 height 19
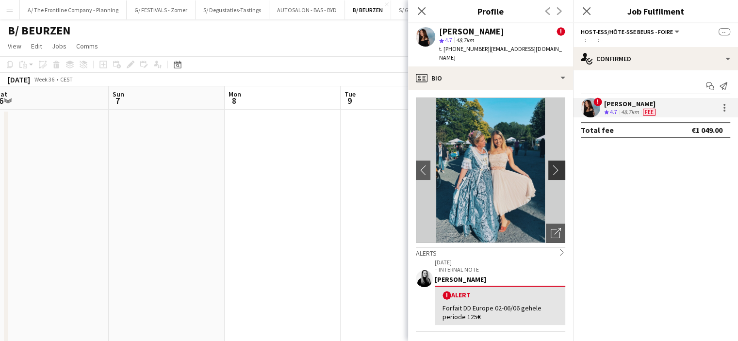
click at [548, 167] on button "chevron-right" at bounding box center [557, 170] width 19 height 19
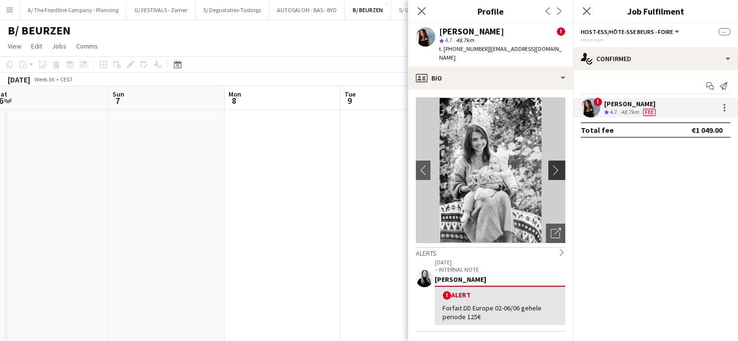
click at [548, 167] on button "chevron-right" at bounding box center [557, 170] width 19 height 19
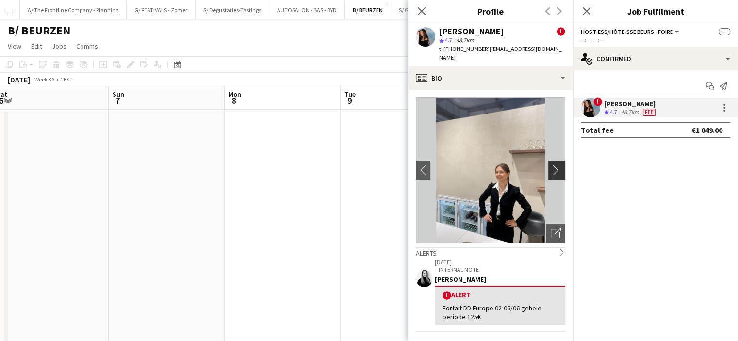
click at [548, 167] on button "chevron-right" at bounding box center [557, 170] width 19 height 19
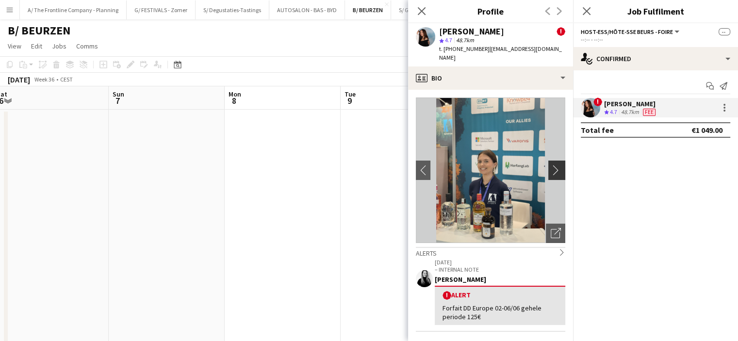
click at [548, 167] on button "chevron-right" at bounding box center [557, 170] width 19 height 19
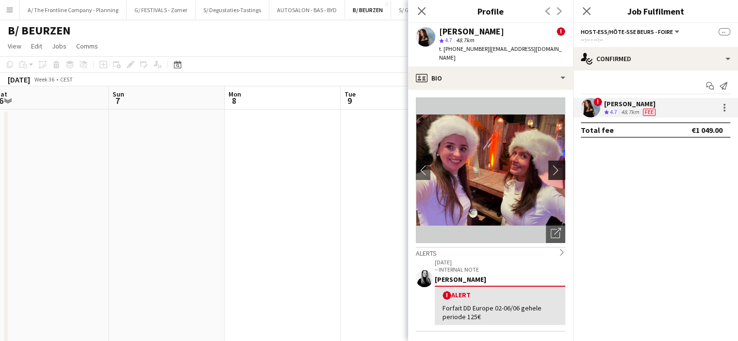
click at [548, 167] on button "chevron-right" at bounding box center [557, 170] width 19 height 19
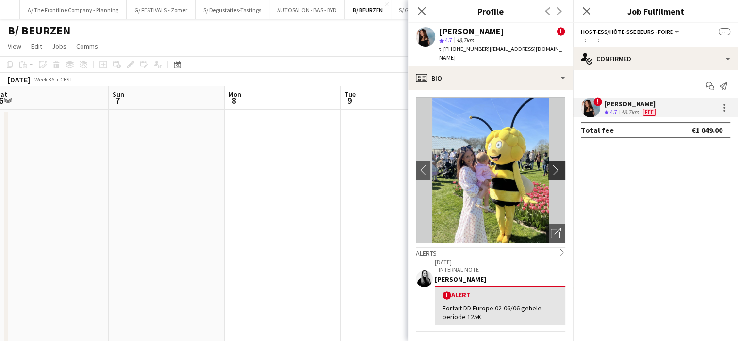
click at [548, 167] on button "chevron-right" at bounding box center [557, 170] width 19 height 19
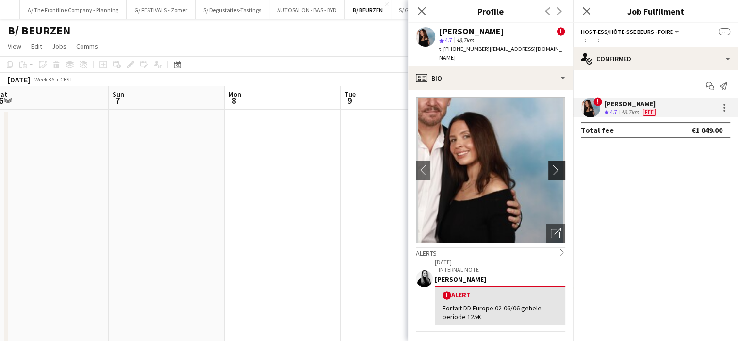
click at [548, 167] on button "chevron-right" at bounding box center [557, 170] width 19 height 19
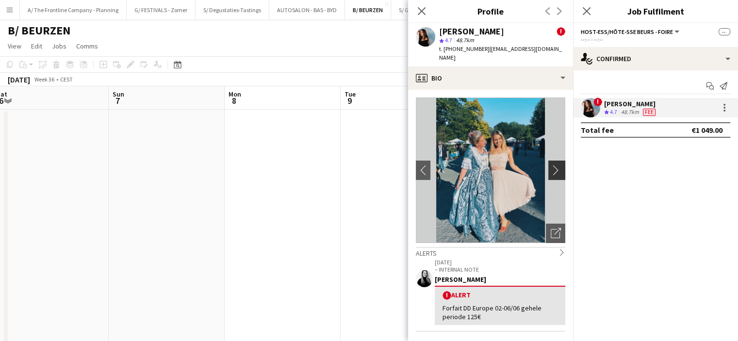
click at [548, 167] on button "chevron-right" at bounding box center [557, 170] width 19 height 19
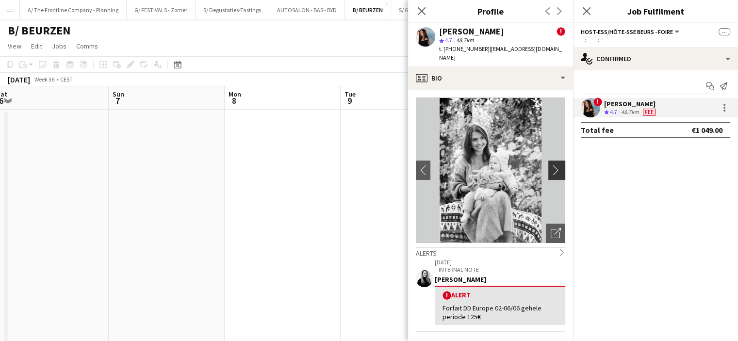
click at [548, 167] on button "chevron-right" at bounding box center [557, 170] width 19 height 19
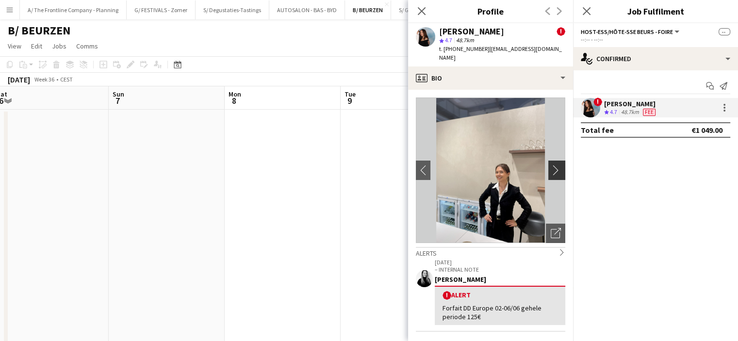
click at [548, 167] on button "chevron-right" at bounding box center [557, 170] width 19 height 19
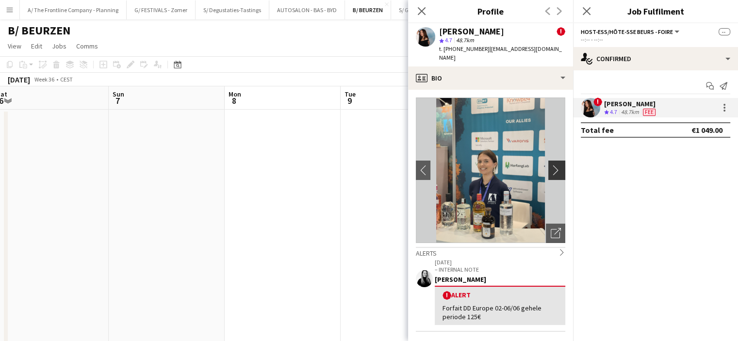
click at [548, 167] on button "chevron-right" at bounding box center [557, 170] width 19 height 19
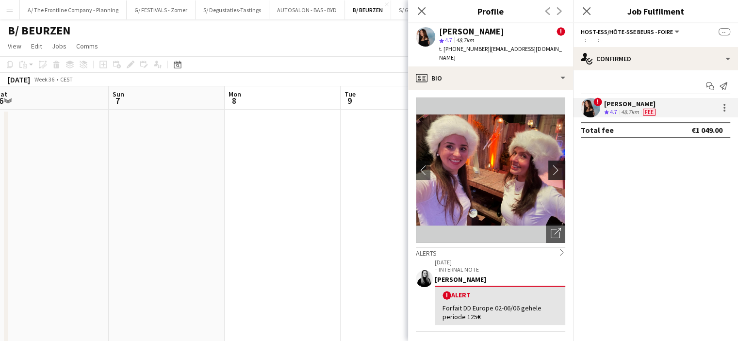
click at [548, 167] on button "chevron-right" at bounding box center [557, 170] width 19 height 19
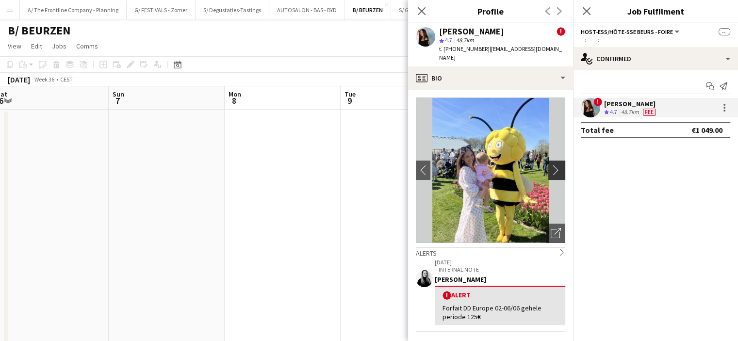
click at [548, 167] on button "chevron-right" at bounding box center [557, 170] width 19 height 19
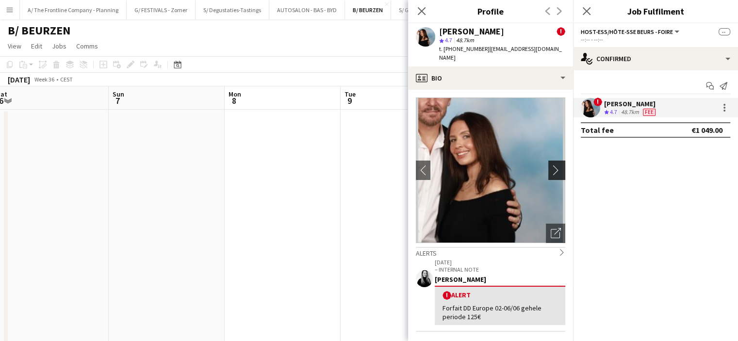
click at [548, 167] on button "chevron-right" at bounding box center [557, 170] width 19 height 19
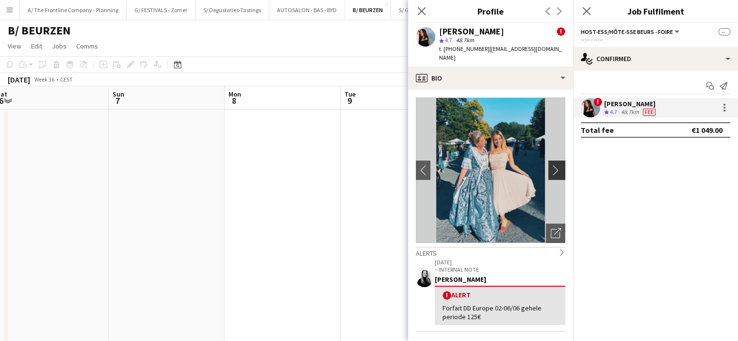
click at [548, 167] on button "chevron-right" at bounding box center [557, 170] width 19 height 19
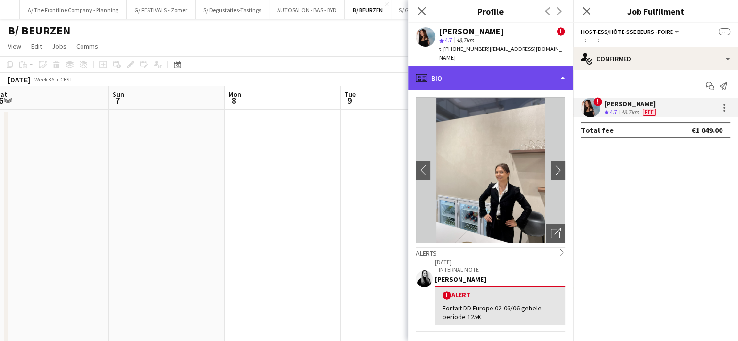
click at [476, 71] on div "profile Bio" at bounding box center [490, 77] width 165 height 23
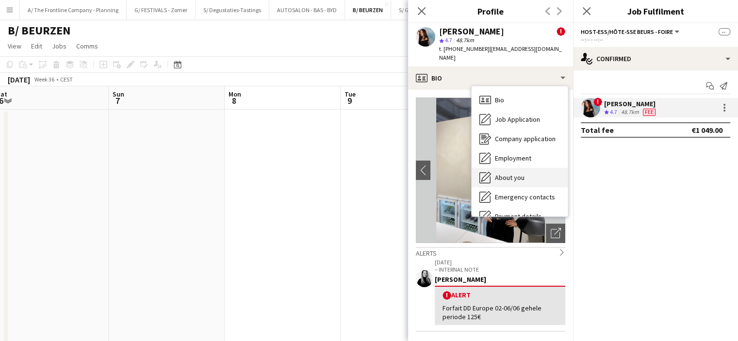
click at [510, 177] on div "About you About you" at bounding box center [520, 177] width 96 height 19
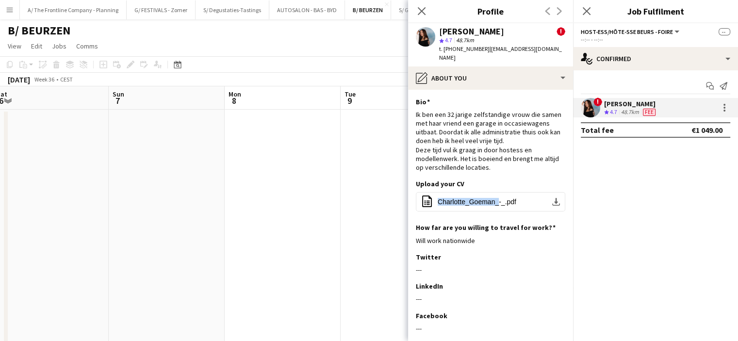
click at [510, 180] on div "Upload your CV Edit this field" at bounding box center [490, 184] width 149 height 9
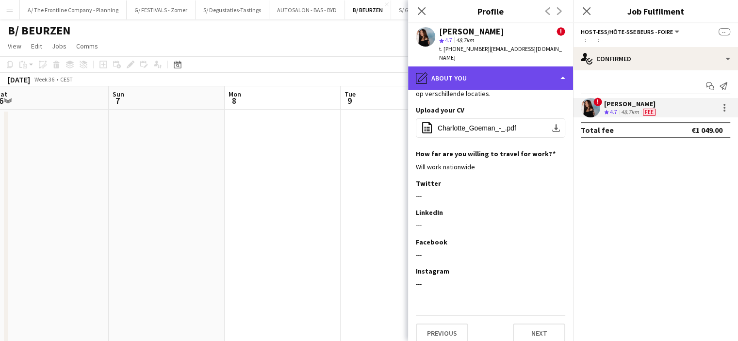
click at [464, 70] on div "pencil4 About you" at bounding box center [490, 77] width 165 height 23
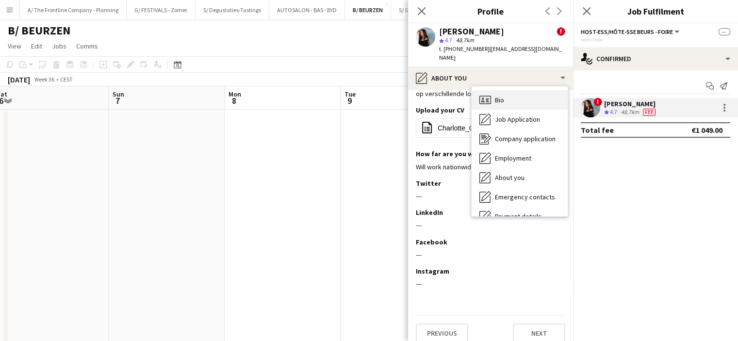
click at [508, 91] on div "Bio Bio" at bounding box center [520, 99] width 96 height 19
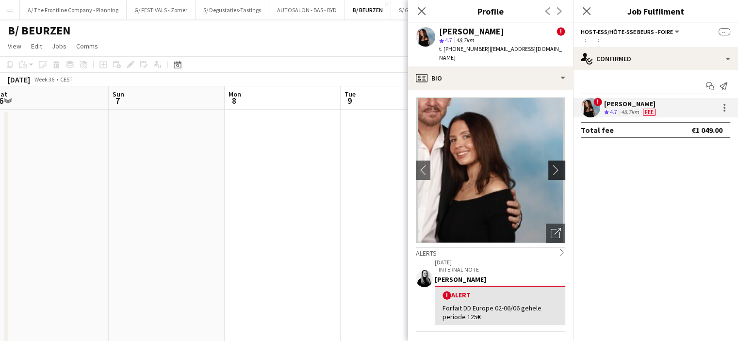
click at [551, 165] on app-icon "chevron-right" at bounding box center [558, 170] width 15 height 10
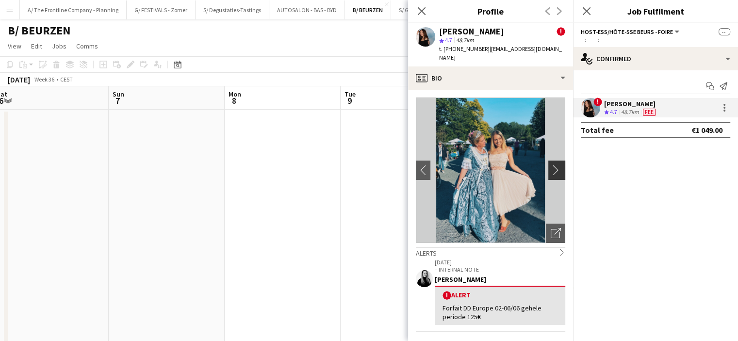
click at [551, 165] on app-icon "chevron-right" at bounding box center [558, 170] width 15 height 10
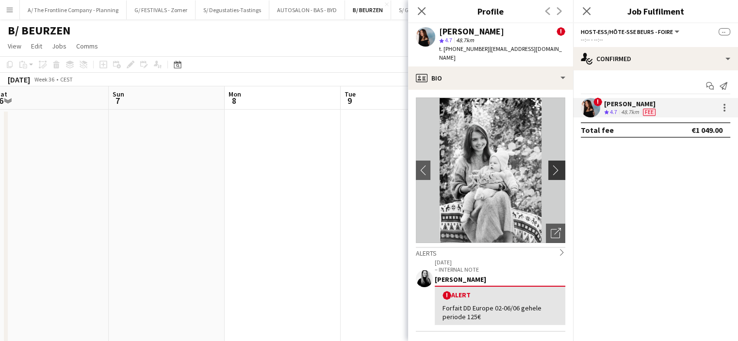
click at [551, 165] on app-icon "chevron-right" at bounding box center [558, 170] width 15 height 10
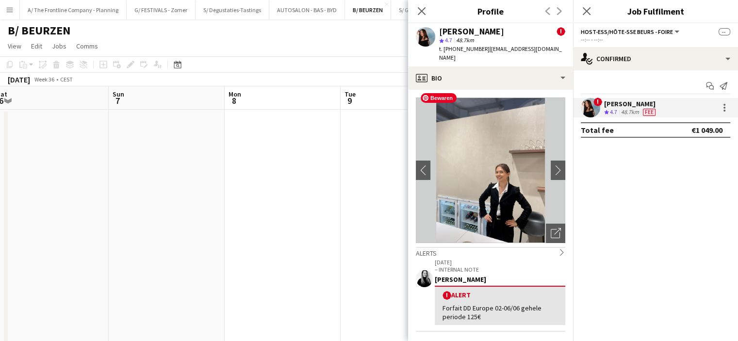
click at [491, 190] on img at bounding box center [490, 171] width 149 height 146
click at [540, 163] on img at bounding box center [490, 171] width 149 height 146
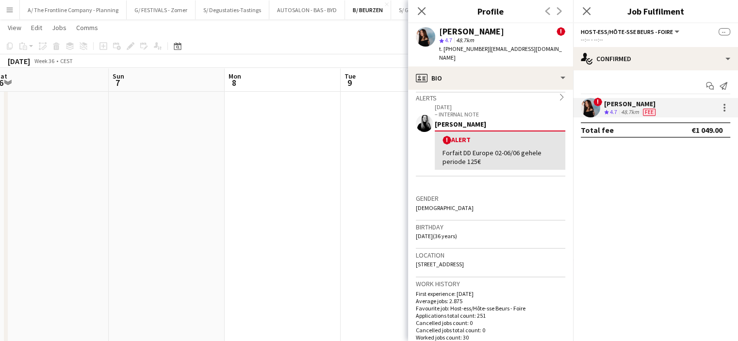
scroll to position [202, 0]
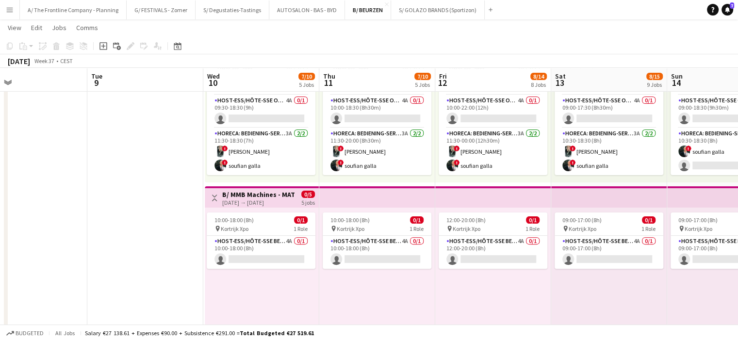
scroll to position [274, 0]
click at [250, 268] on app-card-role "Host-ess/Hôte-sse Beurs - Foire 4A 0/1 10:00-18:00 (8h) single-neutral-actions" at bounding box center [261, 252] width 109 height 33
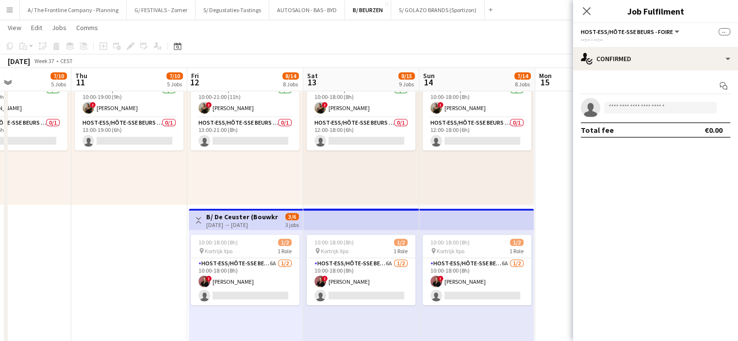
scroll to position [0, 399]
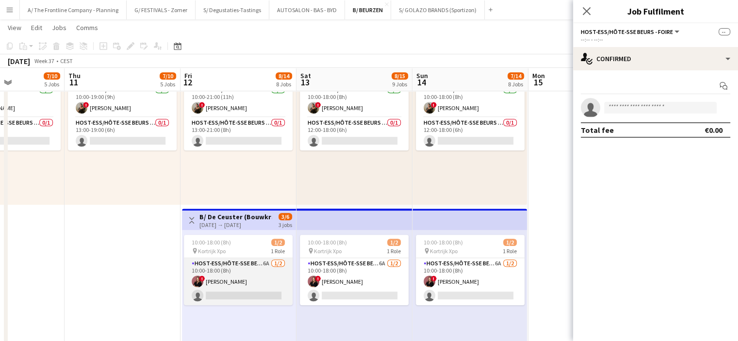
click at [215, 283] on app-card-role "Host-ess/Hôte-sse Beurs - Foire 6A [DATE] 10:00-18:00 (8h) ! [PERSON_NAME] der …" at bounding box center [238, 281] width 109 height 47
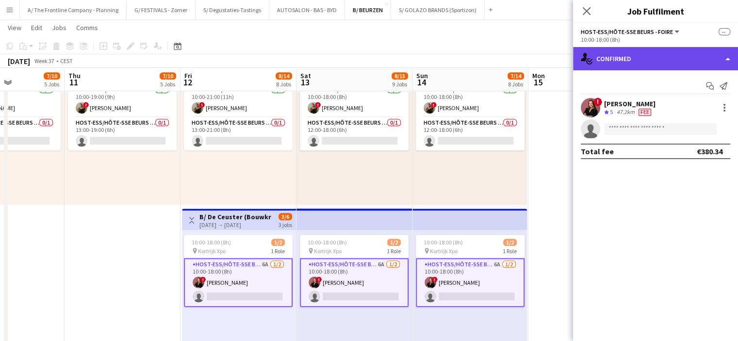
click at [648, 58] on div "single-neutral-actions-check-2 Confirmed" at bounding box center [655, 58] width 165 height 23
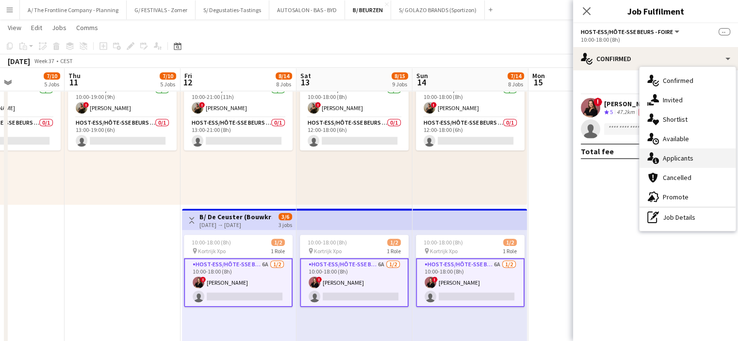
click at [673, 159] on div "single-neutral-actions-information Applicants" at bounding box center [687, 157] width 96 height 19
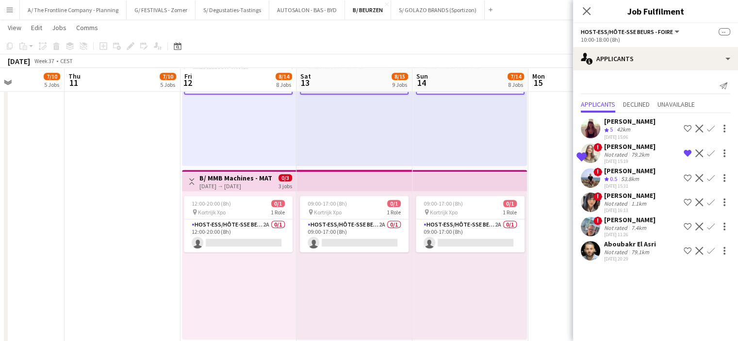
scroll to position [985, 0]
click at [264, 239] on app-card-role "Host-ess/Hôte-sse Beurs - Foire 2A 0/1 12:00-20:00 (8h) single-neutral-actions" at bounding box center [238, 235] width 109 height 33
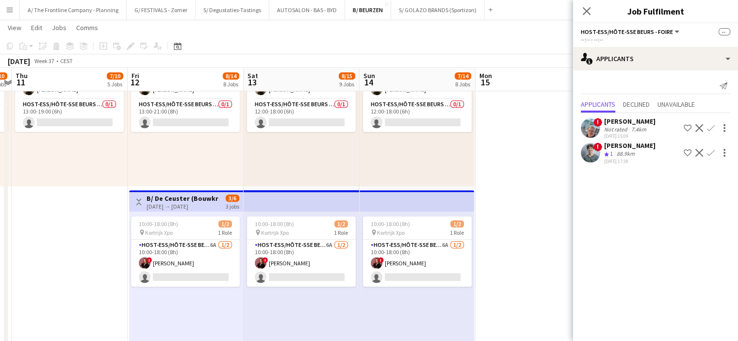
scroll to position [0, 458]
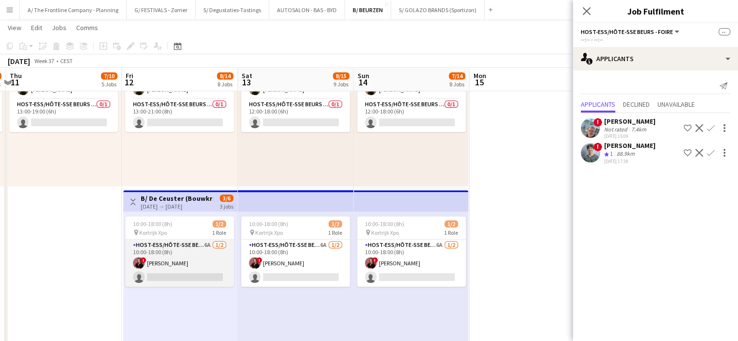
click at [161, 265] on app-card-role "Host-ess/Hôte-sse Beurs - Foire 6A [DATE] 10:00-18:00 (8h) ! [PERSON_NAME] der …" at bounding box center [179, 263] width 109 height 47
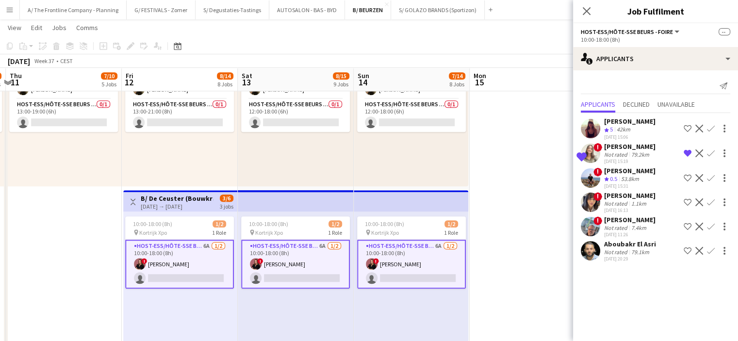
click at [623, 120] on div "[PERSON_NAME]" at bounding box center [629, 121] width 51 height 9
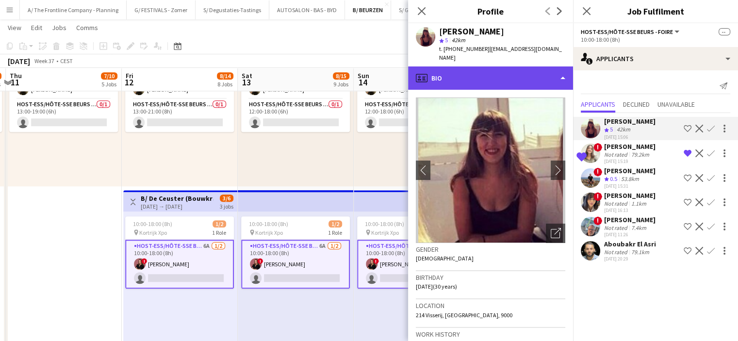
click at [507, 67] on div "profile Bio" at bounding box center [490, 77] width 165 height 23
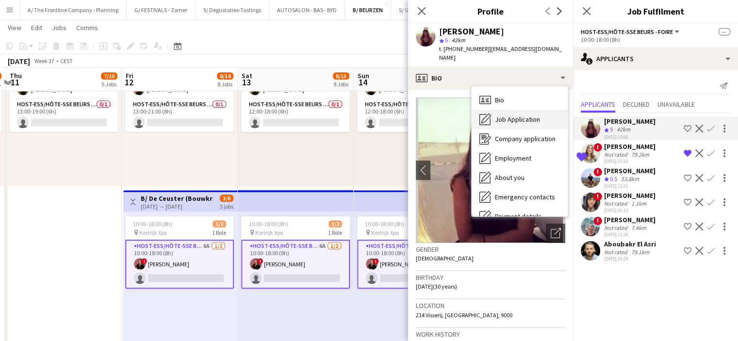
click at [524, 115] on span "Job Application" at bounding box center [517, 119] width 45 height 9
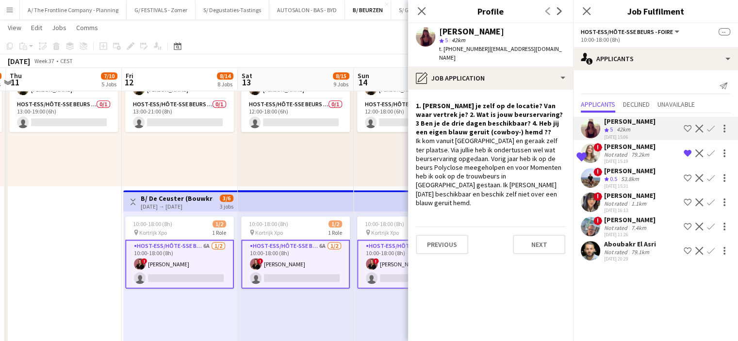
click at [10, 255] on app-date-cell "10:00-18:00 (8h) 1/1 pin Kortrijk Xpo 1 Role Host-ess/Hôte-sse Beurs - Foire 1A…" at bounding box center [64, 101] width 116 height 1567
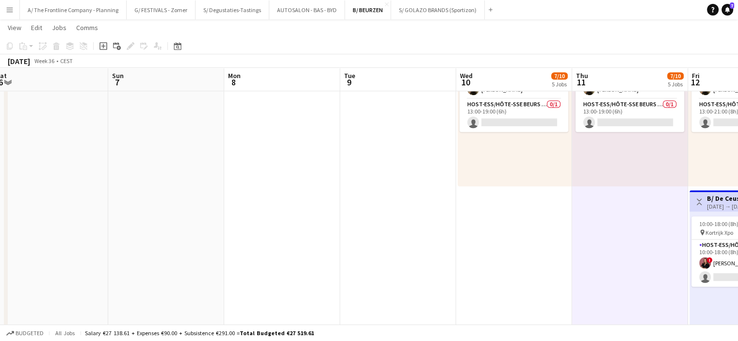
scroll to position [0, 234]
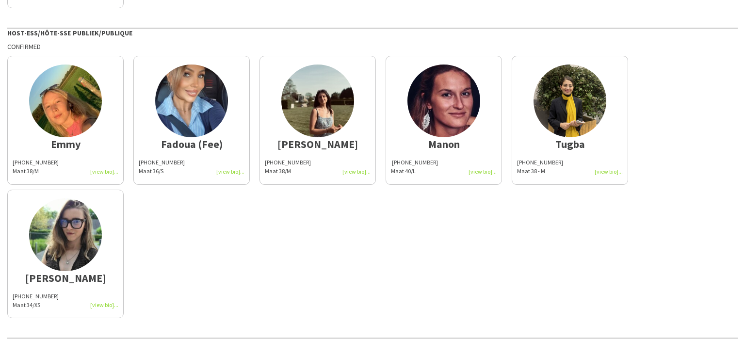
scroll to position [367, 0]
